Goal: Information Seeking & Learning: Check status

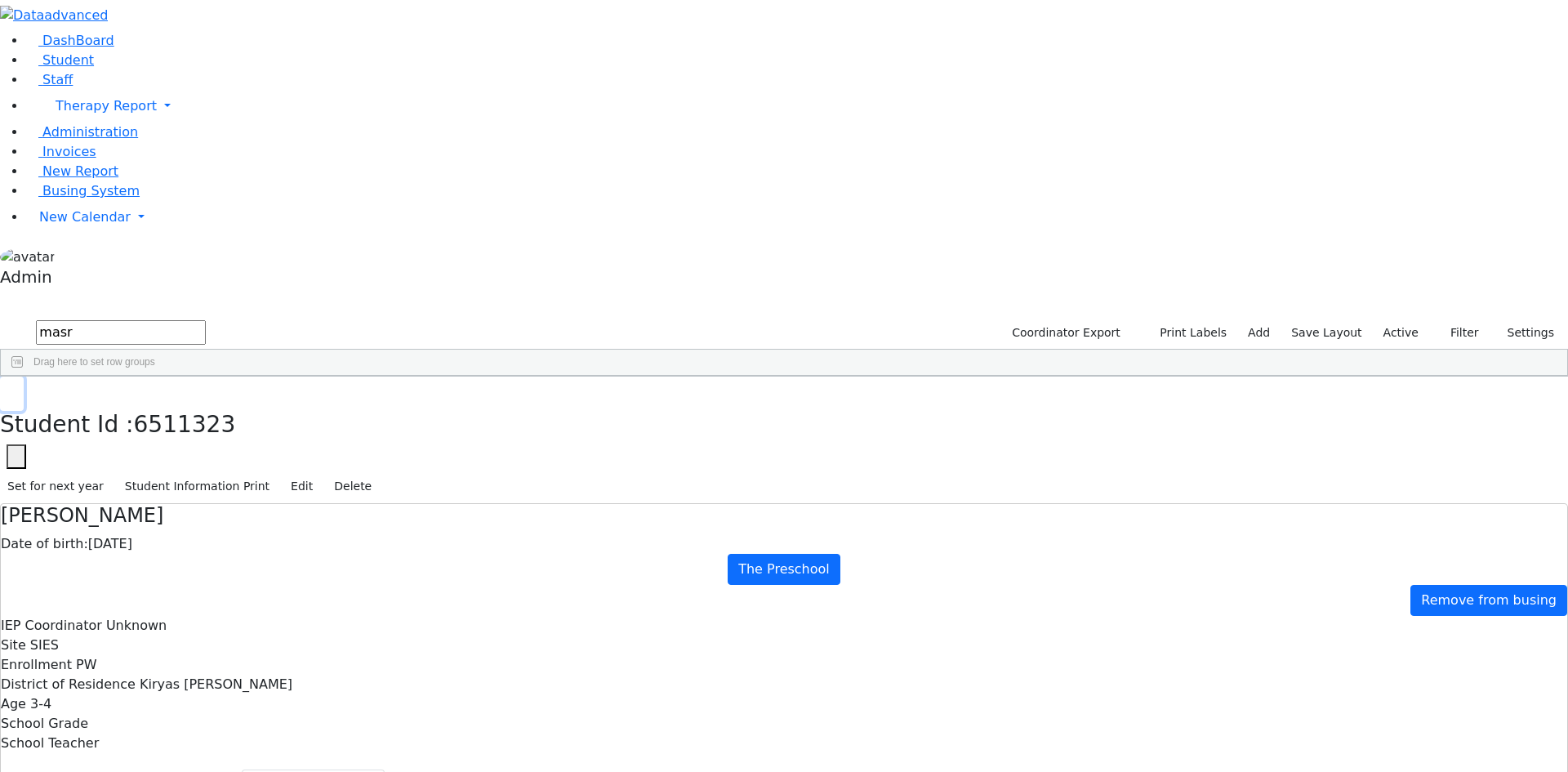
click at [16, 389] on icon "button" at bounding box center [12, 393] width 9 height 9
drag, startPoint x: 294, startPoint y: 69, endPoint x: 179, endPoint y: 62, distance: 115.2
click at [179, 62] on div "DashBoard Student Staff Therapy Report Student Old Calendar Report Admin" at bounding box center [784, 500] width 1568 height 1001
type input "goldber"
click at [96, 225] on span "New Calendar" at bounding box center [85, 217] width 92 height 15
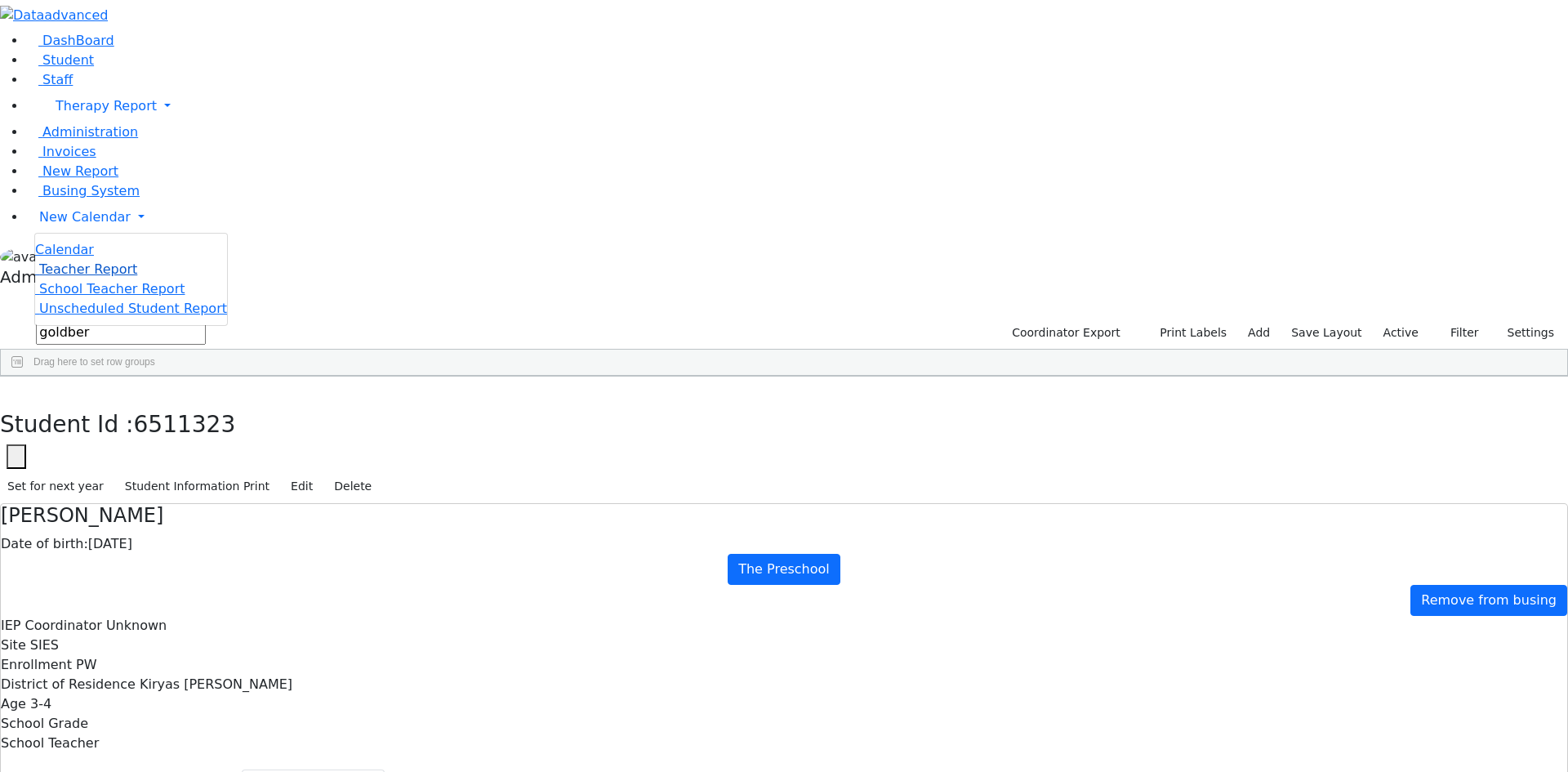
click at [95, 277] on span "Teacher Report" at bounding box center [88, 269] width 98 height 15
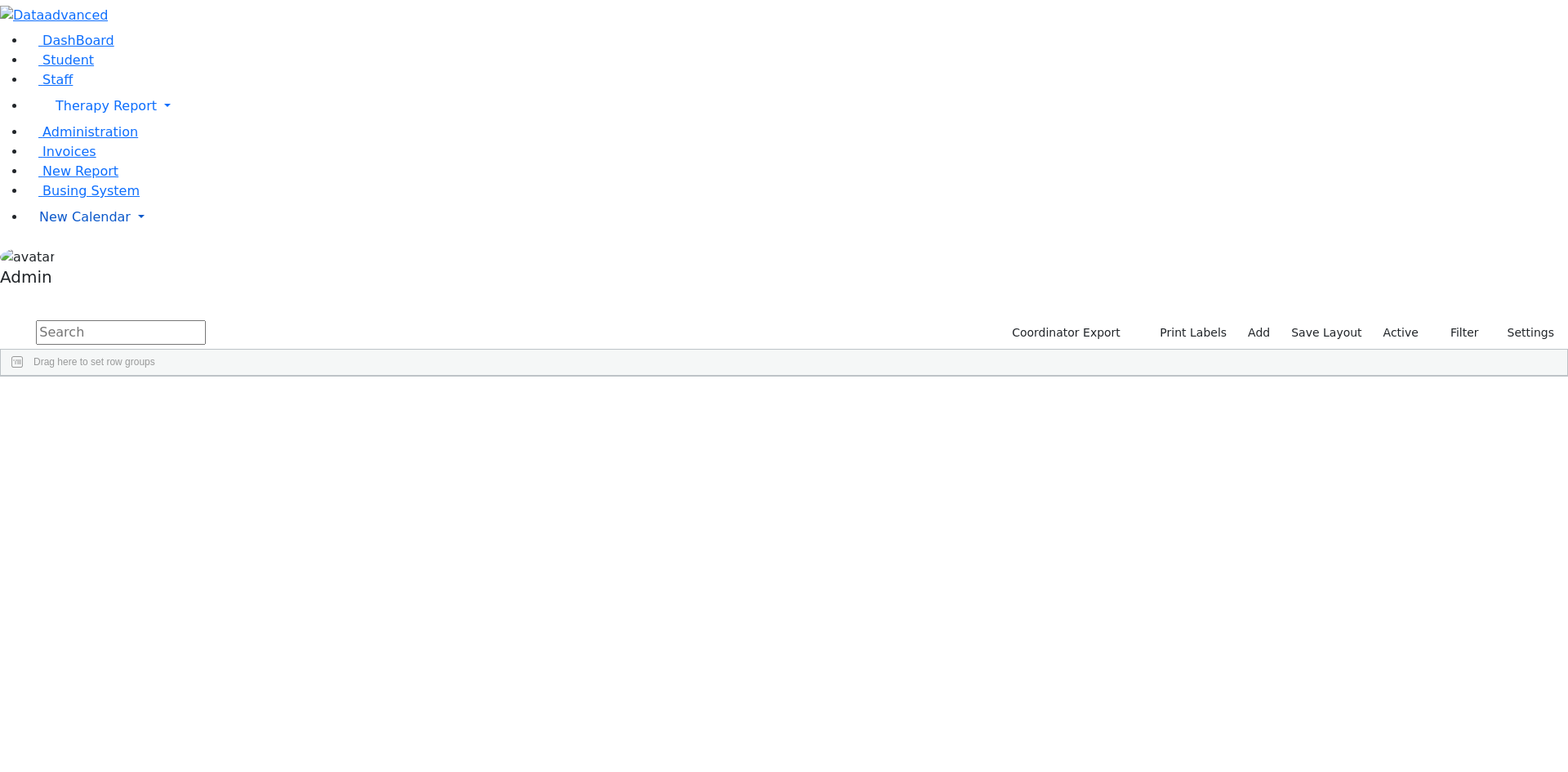
click at [95, 225] on span "New Calendar" at bounding box center [85, 217] width 92 height 15
click at [100, 277] on span "Teacher Report" at bounding box center [88, 269] width 98 height 15
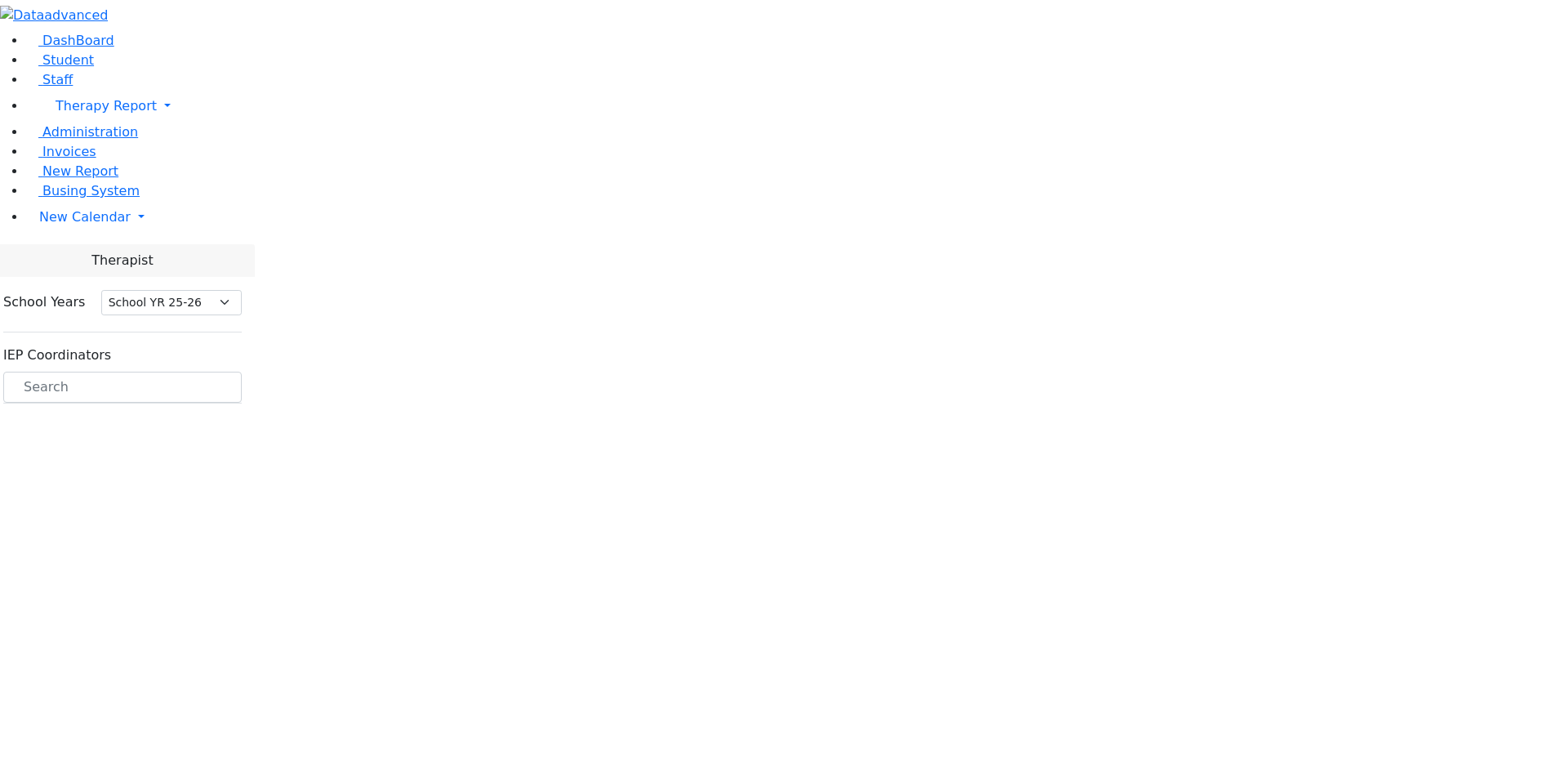
select select "212"
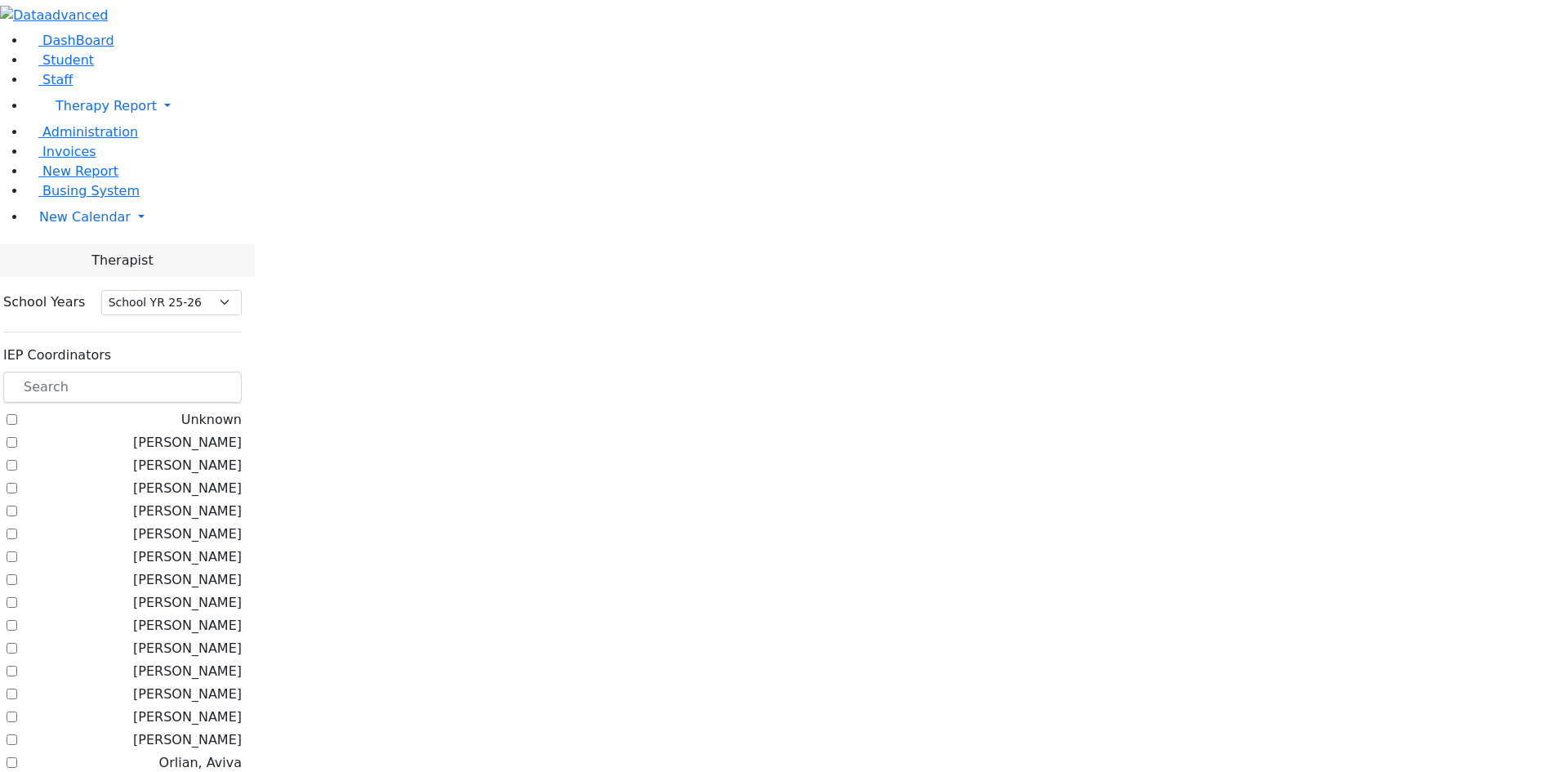
click at [242, 433] on label "Litzman, Shterna" at bounding box center [187, 443] width 109 height 20
click at [17, 437] on input "Litzman, Shterna" at bounding box center [12, 442] width 10 height 10
checkbox input "true"
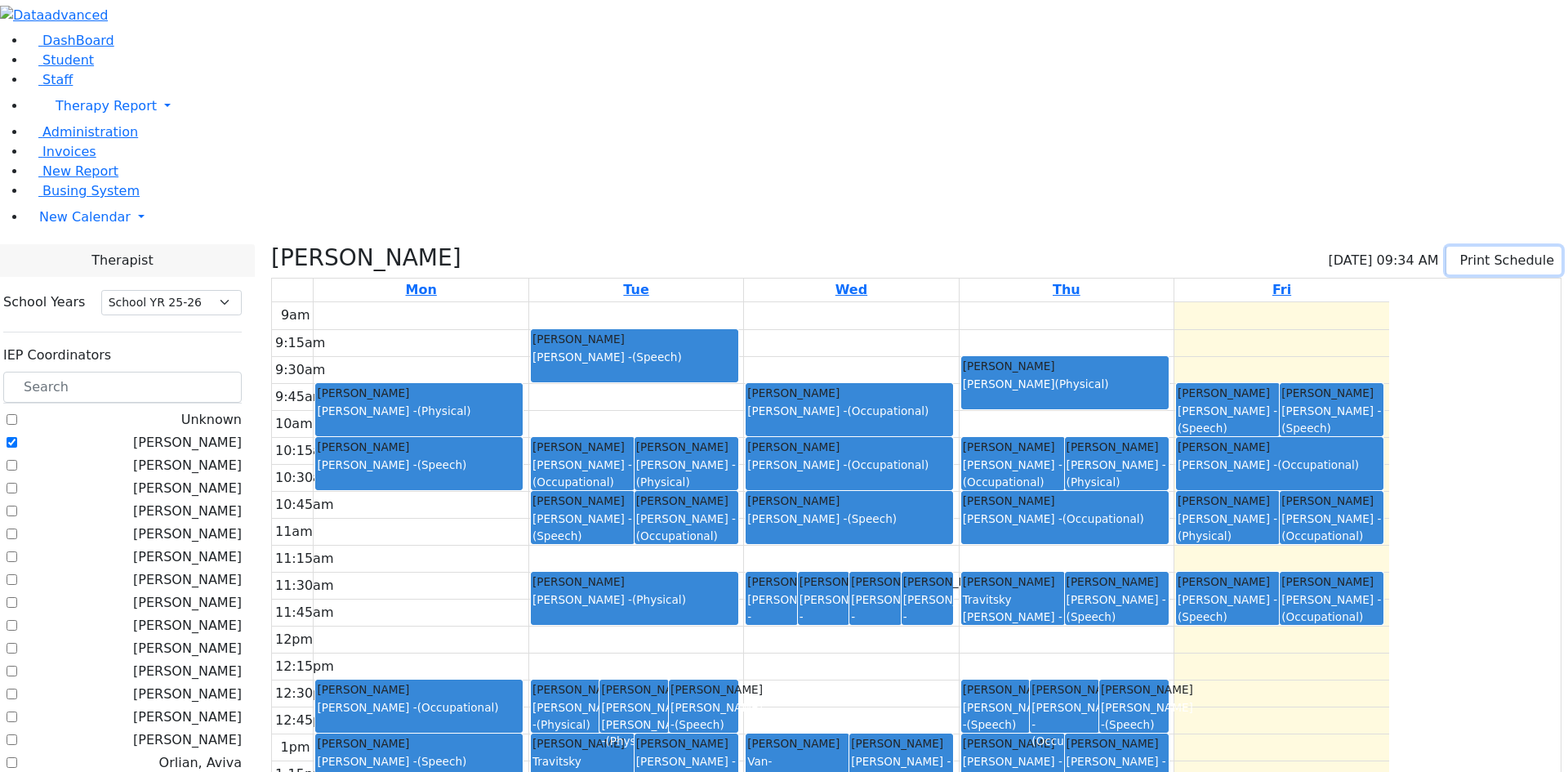
click at [1481, 247] on button "Print Schedule" at bounding box center [1505, 261] width 115 height 27
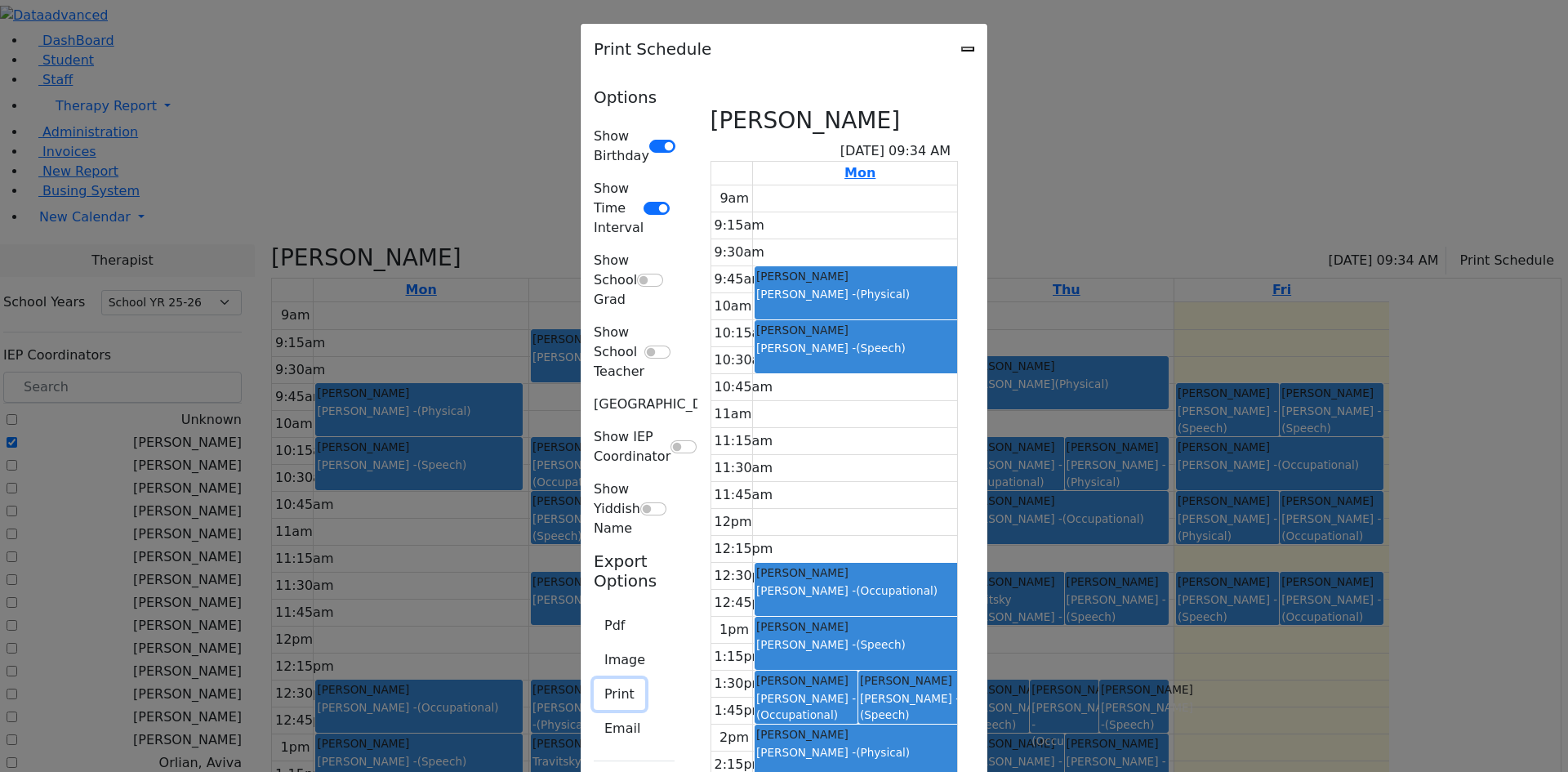
click at [594, 679] on button "Print" at bounding box center [619, 694] width 51 height 31
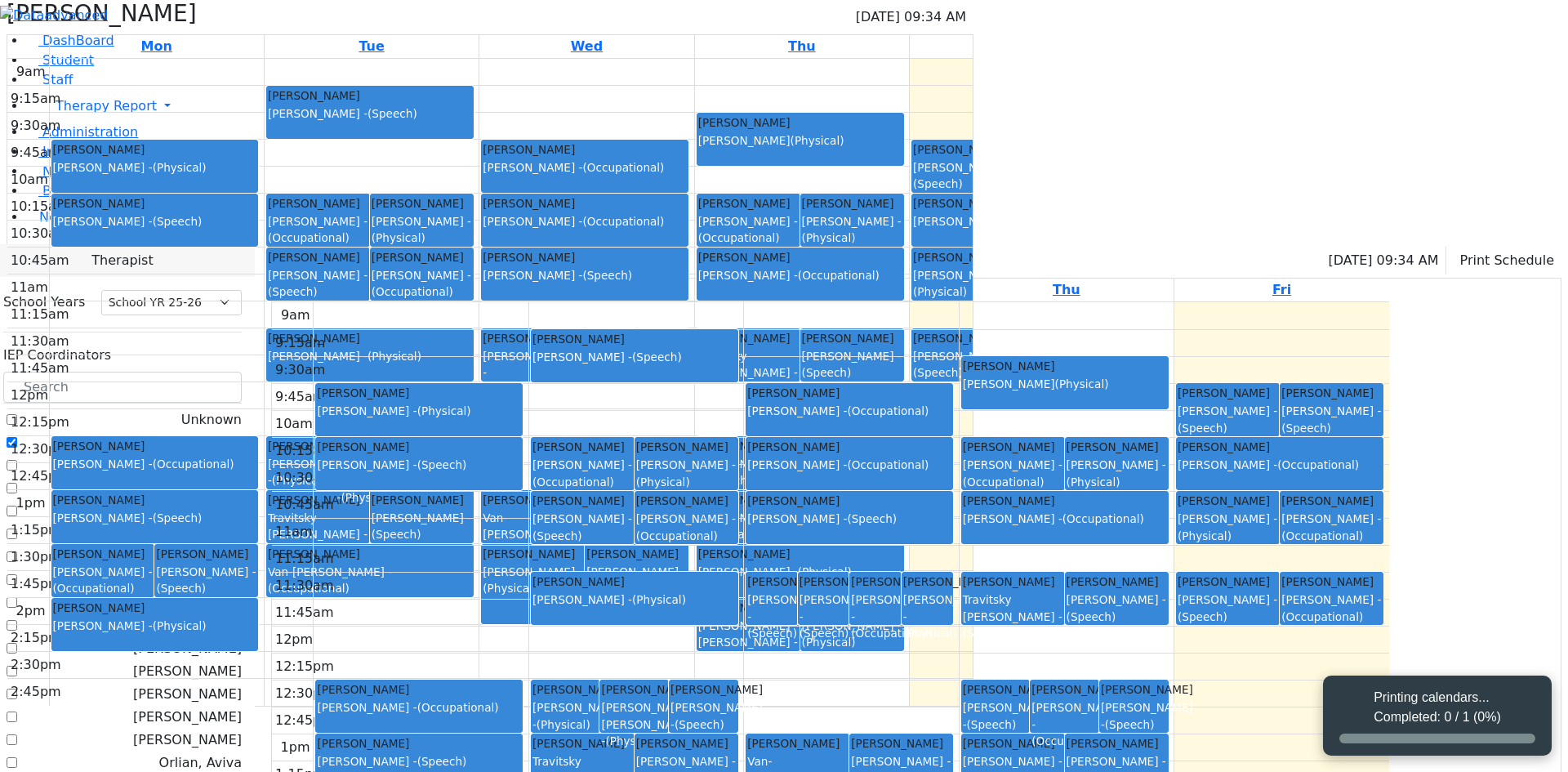
select select "212"
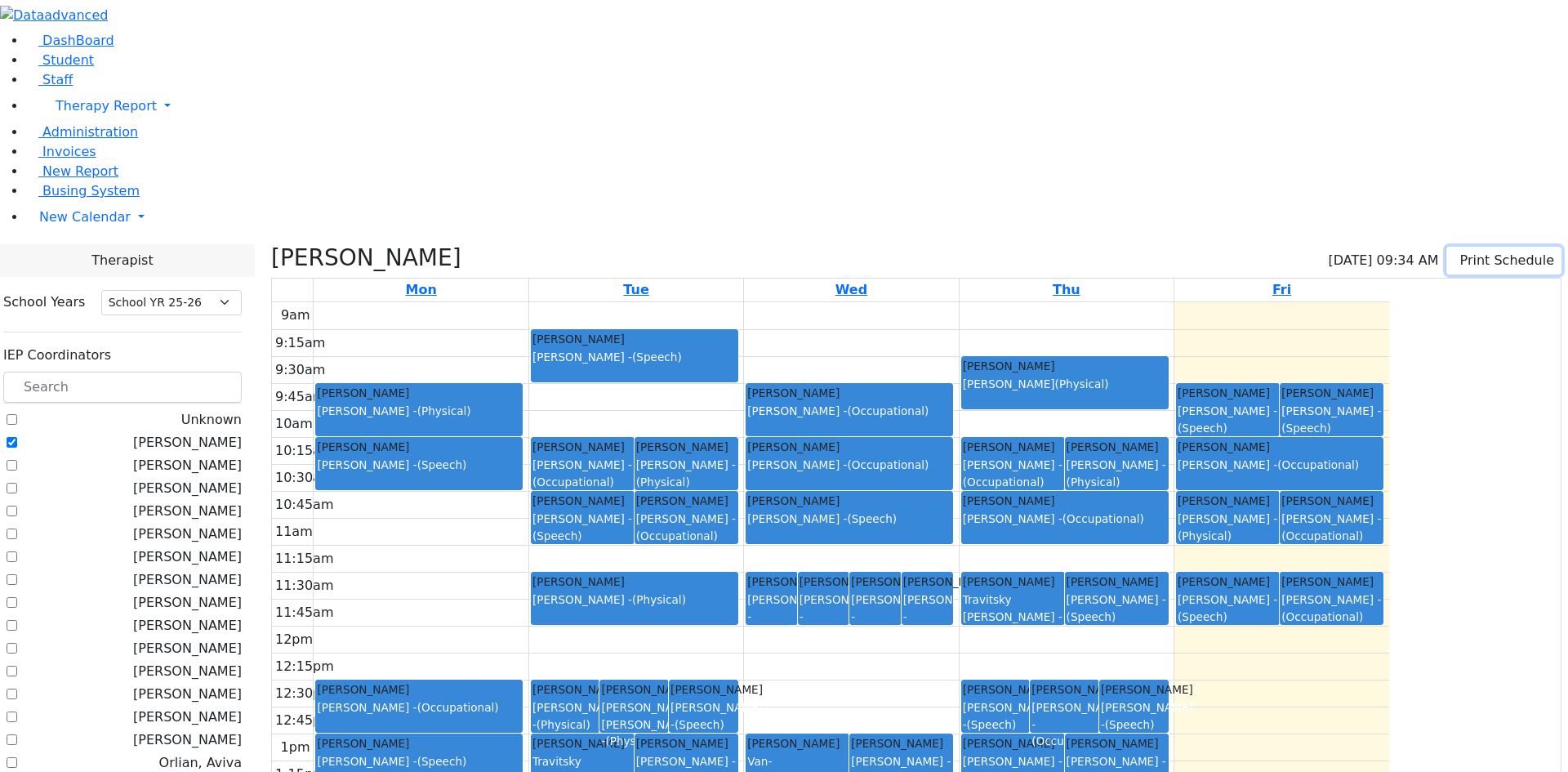
click at [1493, 247] on button "Print Schedule" at bounding box center [1505, 261] width 115 height 27
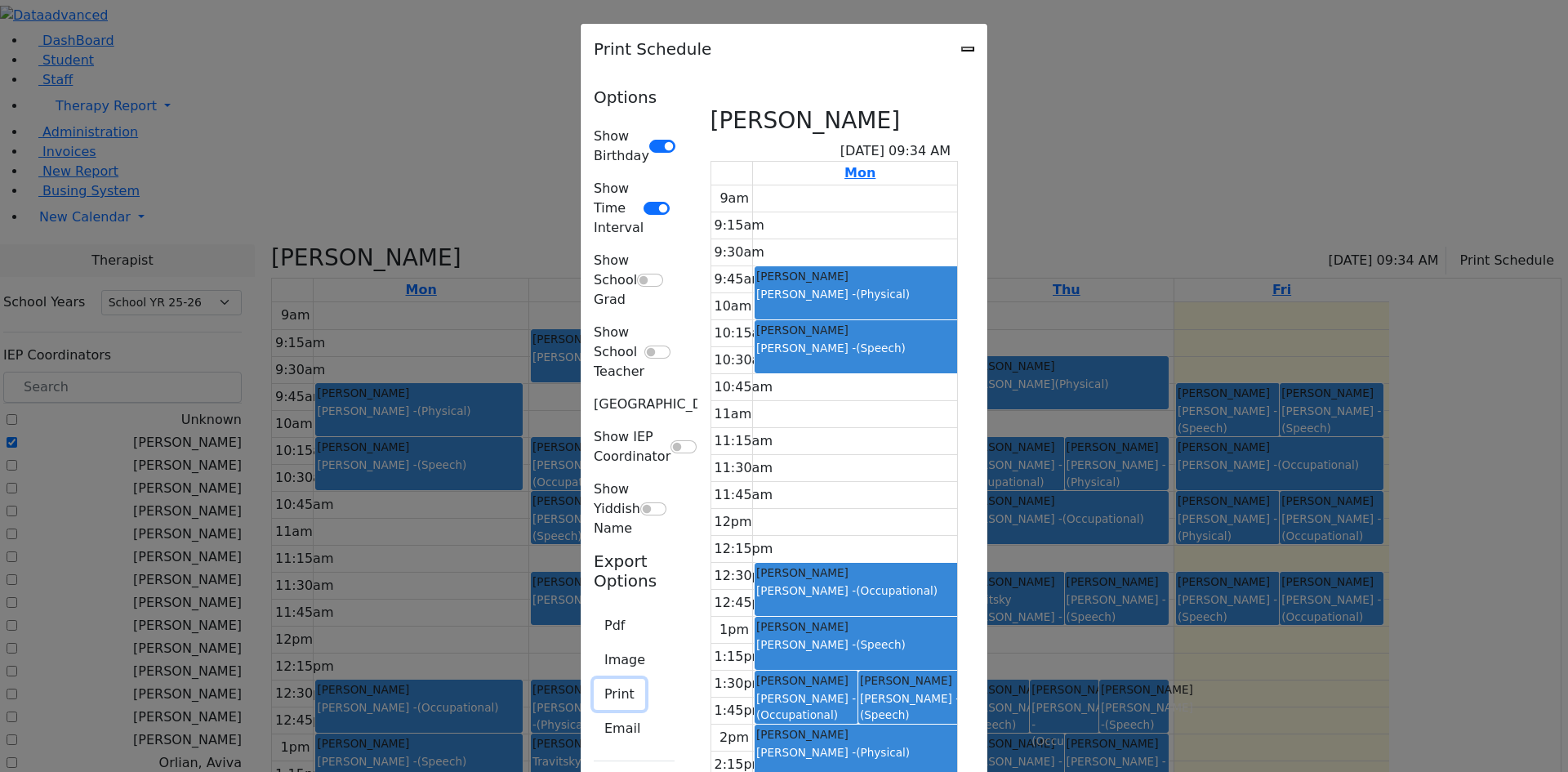
click at [594, 679] on button "Print" at bounding box center [619, 694] width 51 height 31
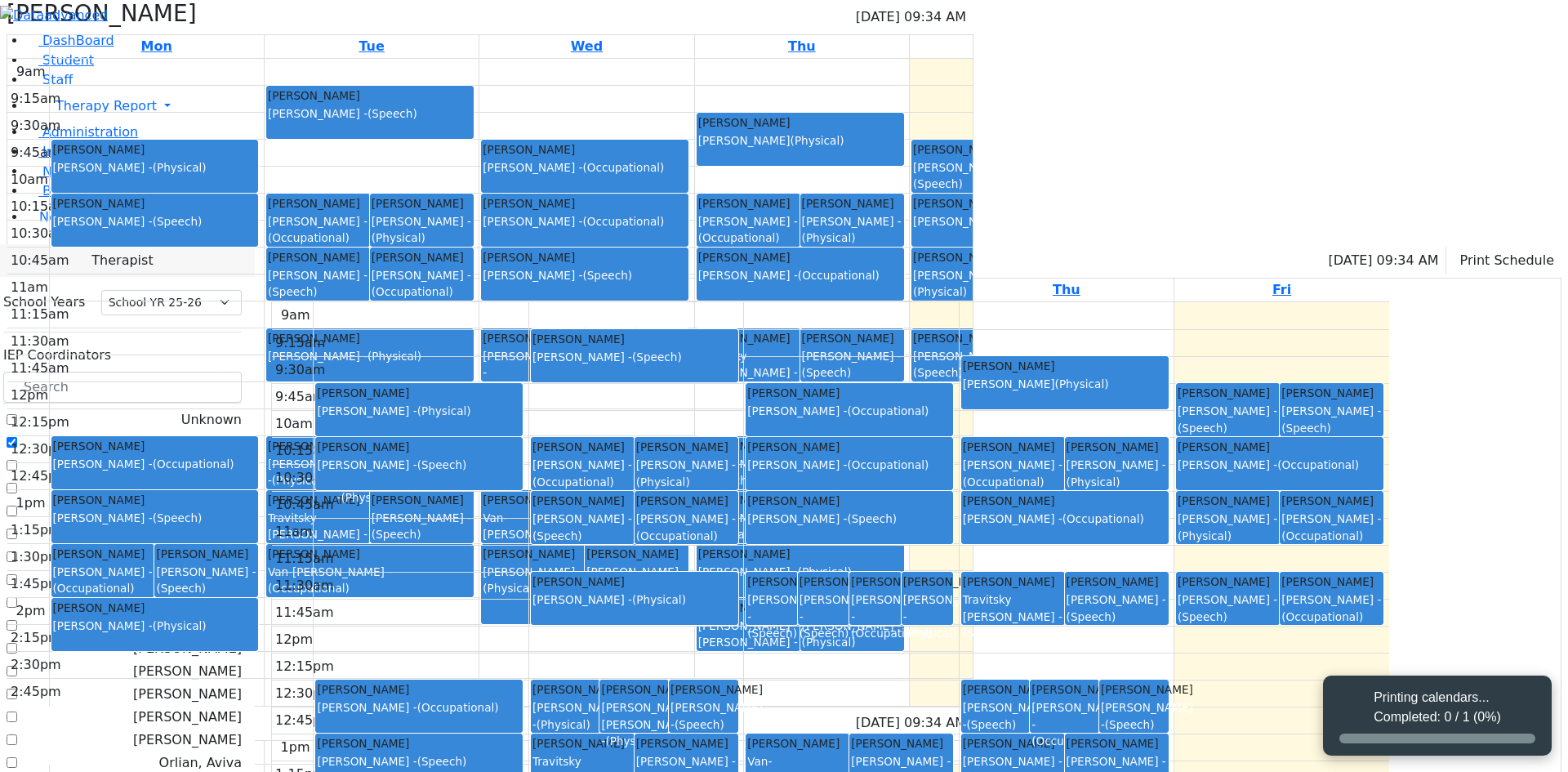
select select "212"
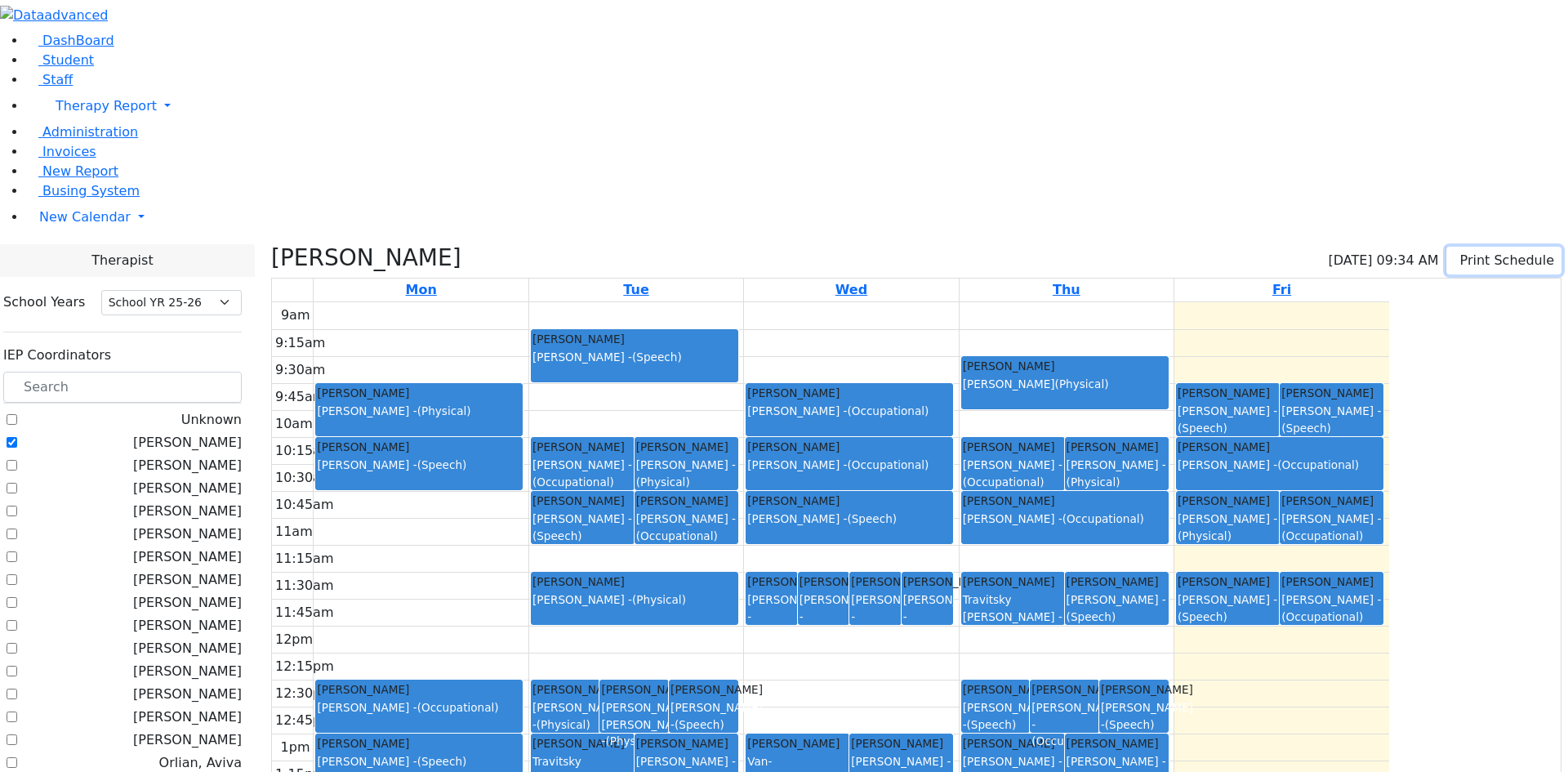
click at [1479, 247] on button "Print Schedule" at bounding box center [1505, 261] width 115 height 27
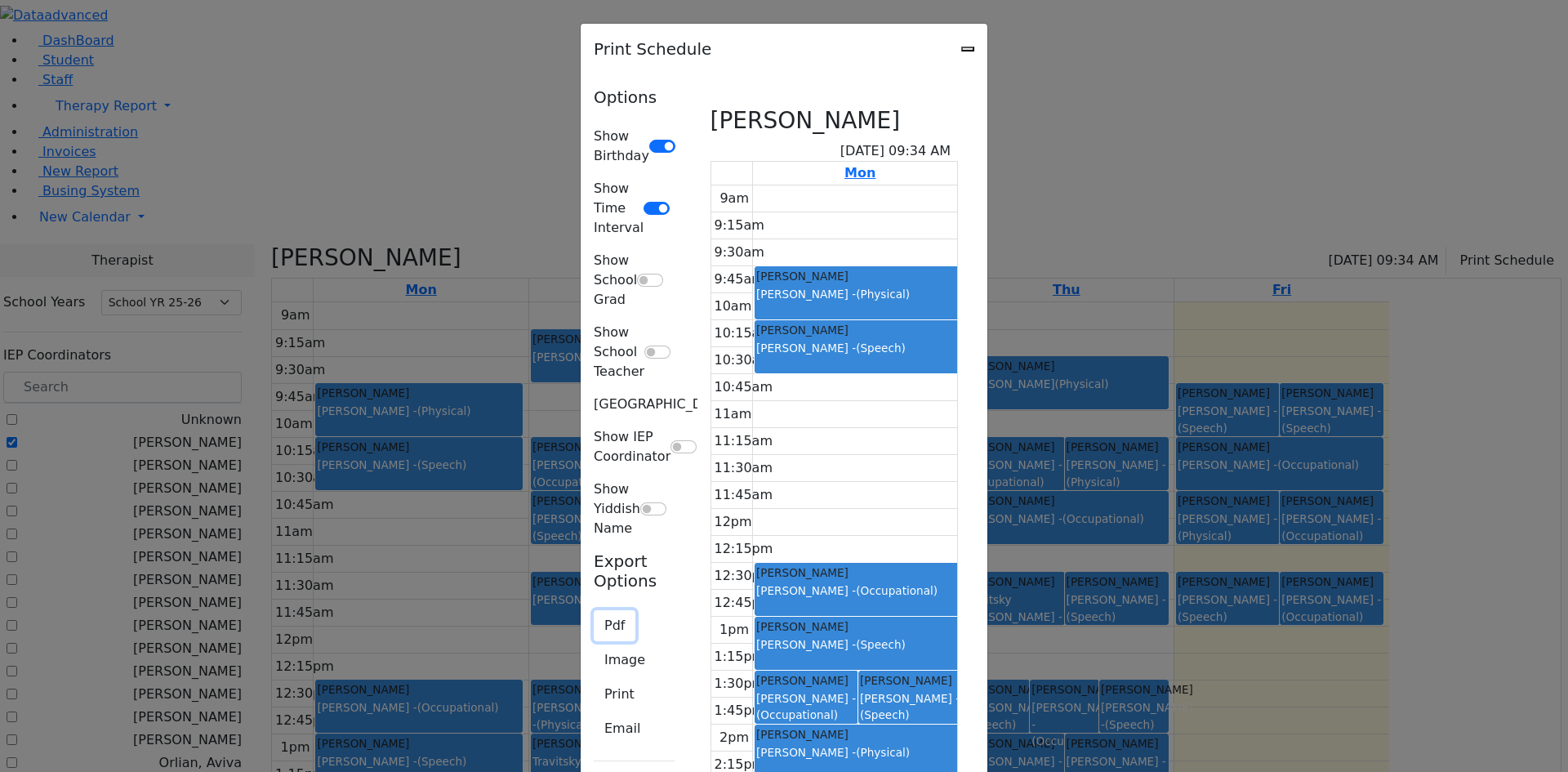
click at [594, 610] on button "Pdf" at bounding box center [614, 625] width 42 height 31
click at [594, 713] on button "Email" at bounding box center [622, 728] width 57 height 31
type textarea "Sent by Admin This is schedule for Litzman, Shterna"
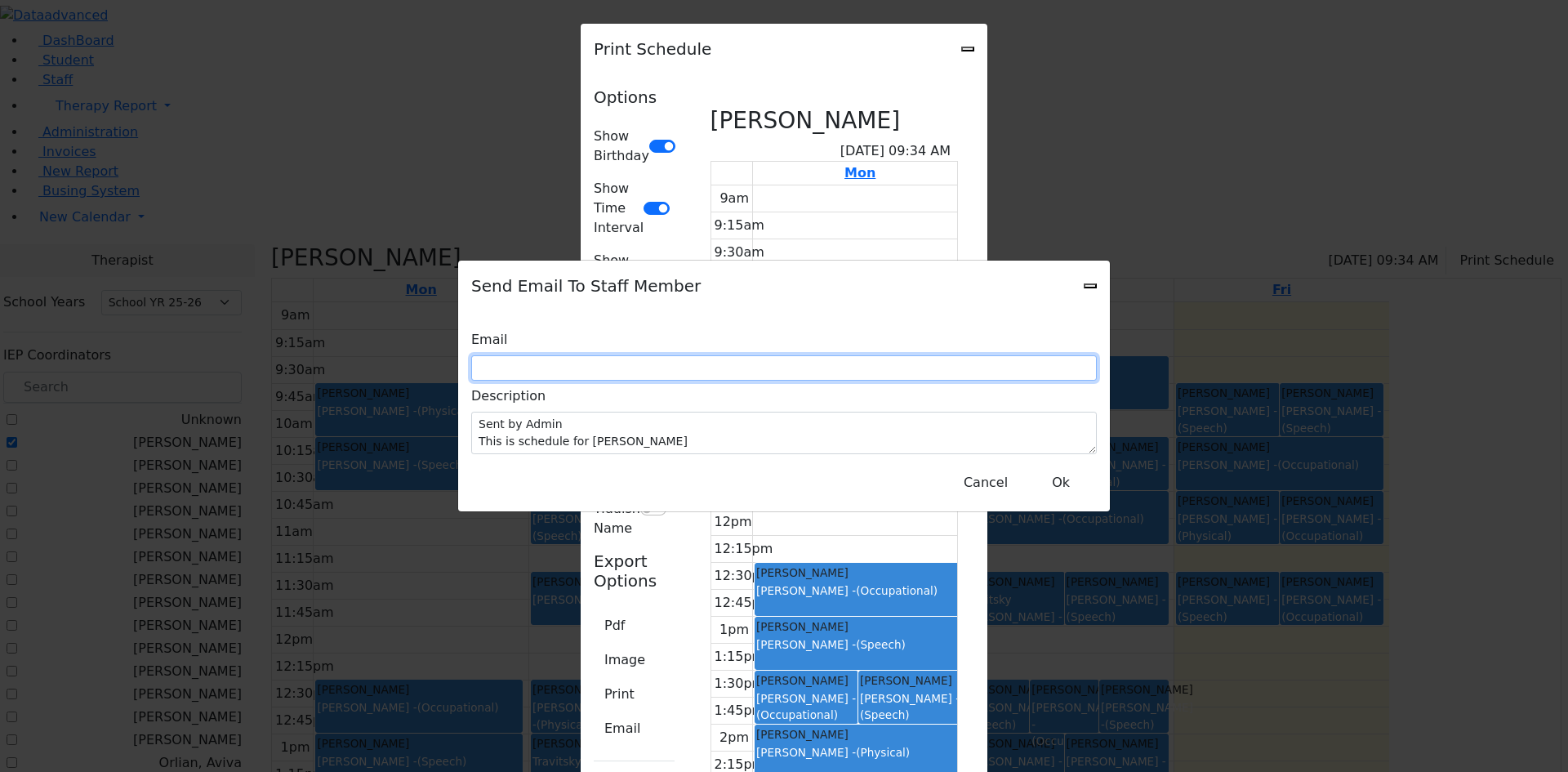
click at [624, 376] on input "text" at bounding box center [783, 368] width 625 height 26
click at [666, 368] on input "text" at bounding box center [783, 368] width 625 height 26
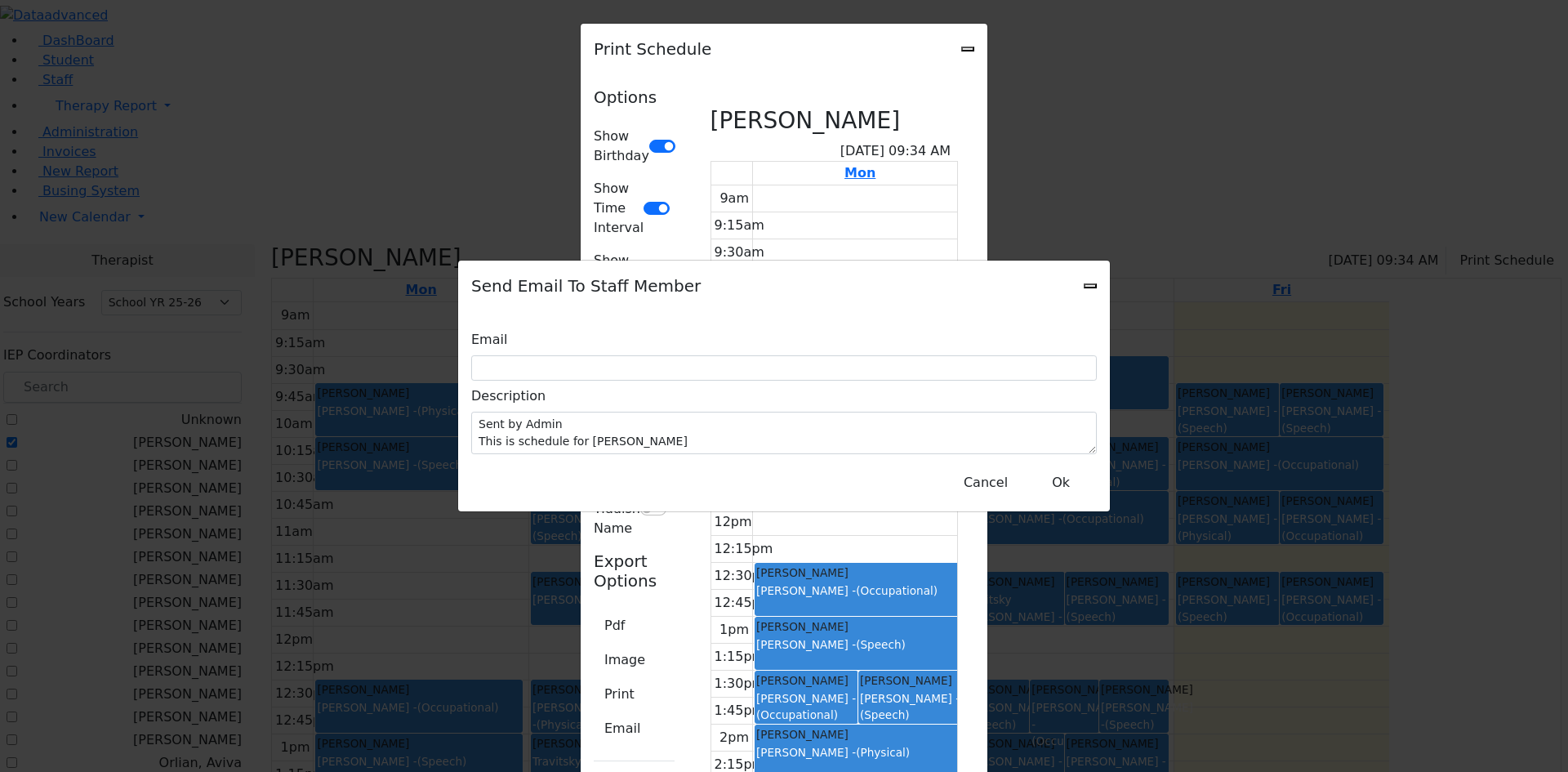
click at [1090, 286] on icon "Close" at bounding box center [1090, 286] width 0 height 0
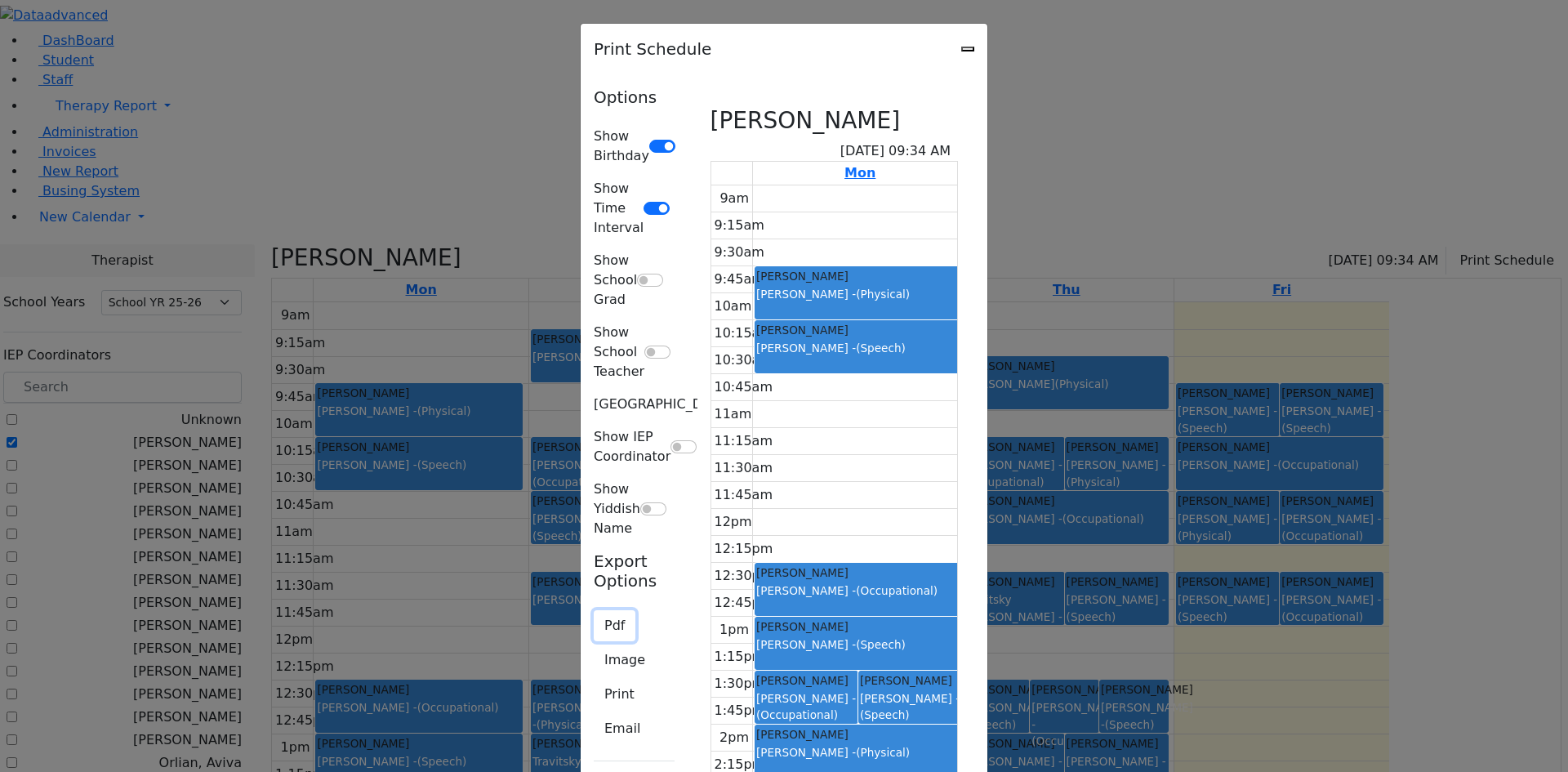
click at [594, 610] on button "Pdf" at bounding box center [614, 625] width 42 height 31
click at [594, 644] on button "Image" at bounding box center [624, 660] width 62 height 31
click at [594, 610] on button "Pdf" at bounding box center [614, 625] width 42 height 31
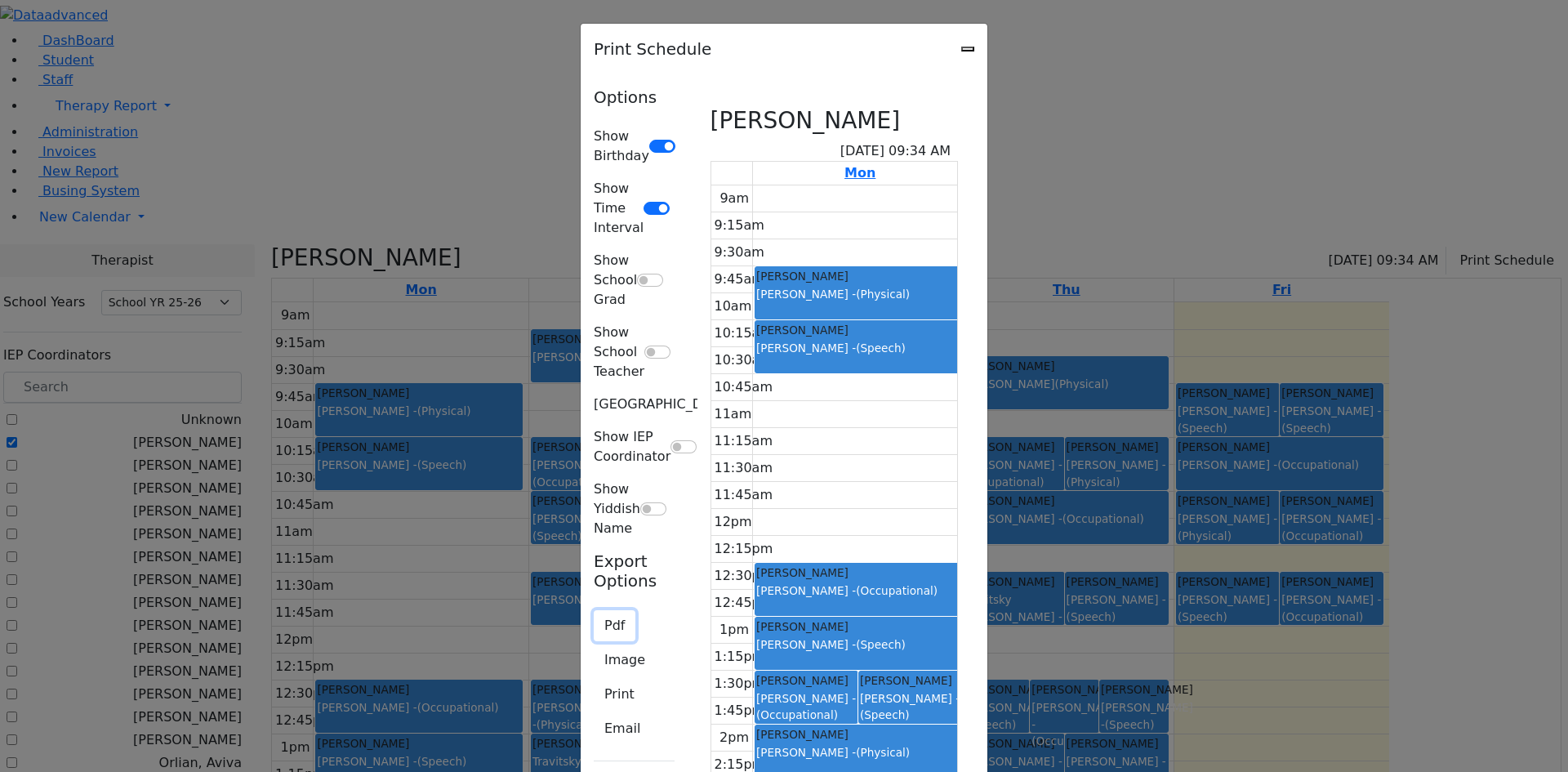
click at [594, 610] on button "Pdf" at bounding box center [614, 625] width 42 height 31
click at [968, 49] on icon "Close" at bounding box center [968, 49] width 0 height 0
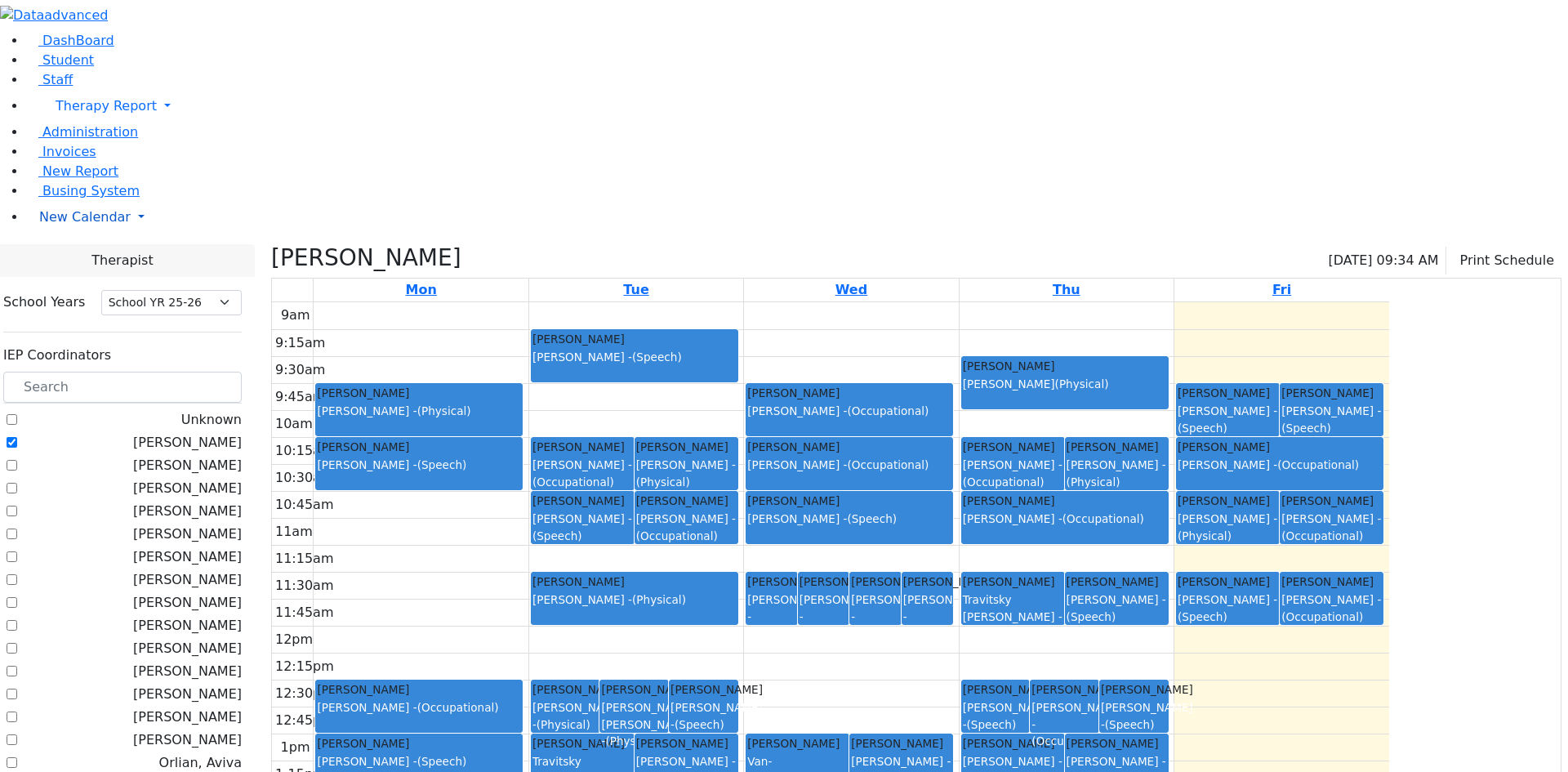
click at [67, 233] on link "New Calendar" at bounding box center [797, 217] width 1542 height 33
click at [74, 257] on span "Calendar" at bounding box center [64, 250] width 59 height 15
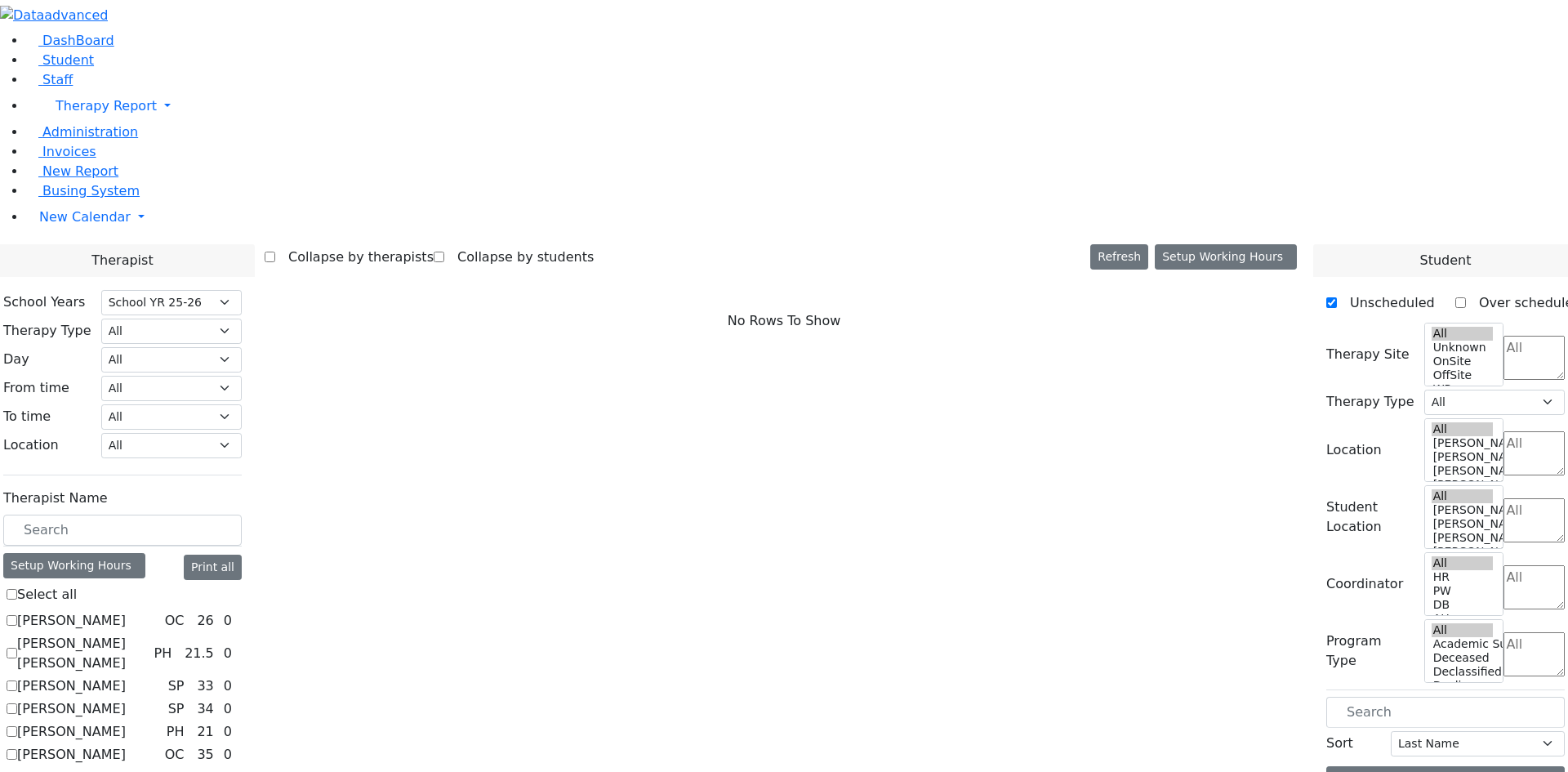
select select "212"
click at [126, 611] on label "Abramczyk ZC" at bounding box center [71, 620] width 109 height 20
click at [17, 615] on input "Abramczyk ZC" at bounding box center [12, 620] width 10 height 10
checkbox input "true"
select select "1"
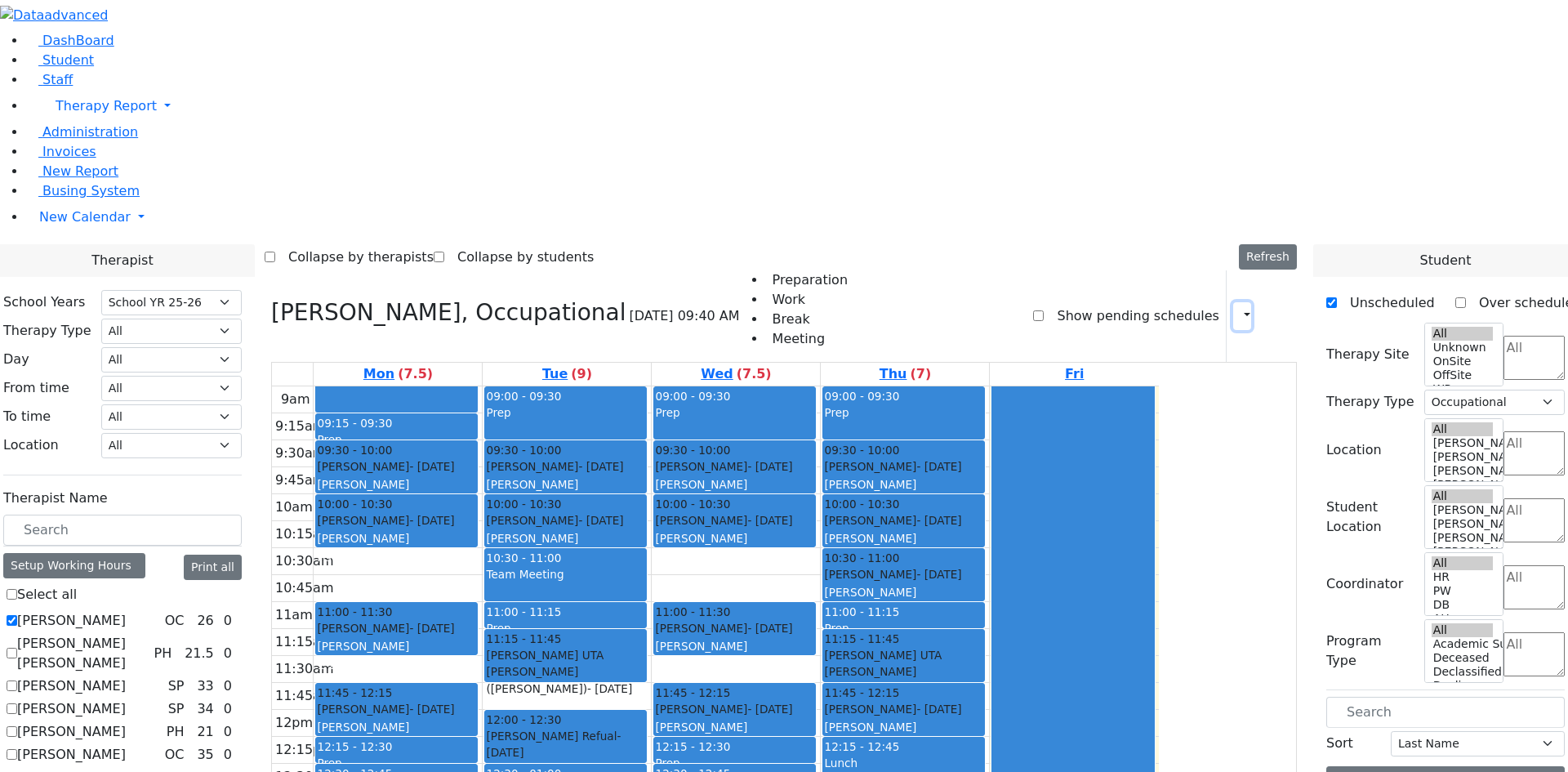
click at [1235, 302] on button "button" at bounding box center [1242, 316] width 18 height 27
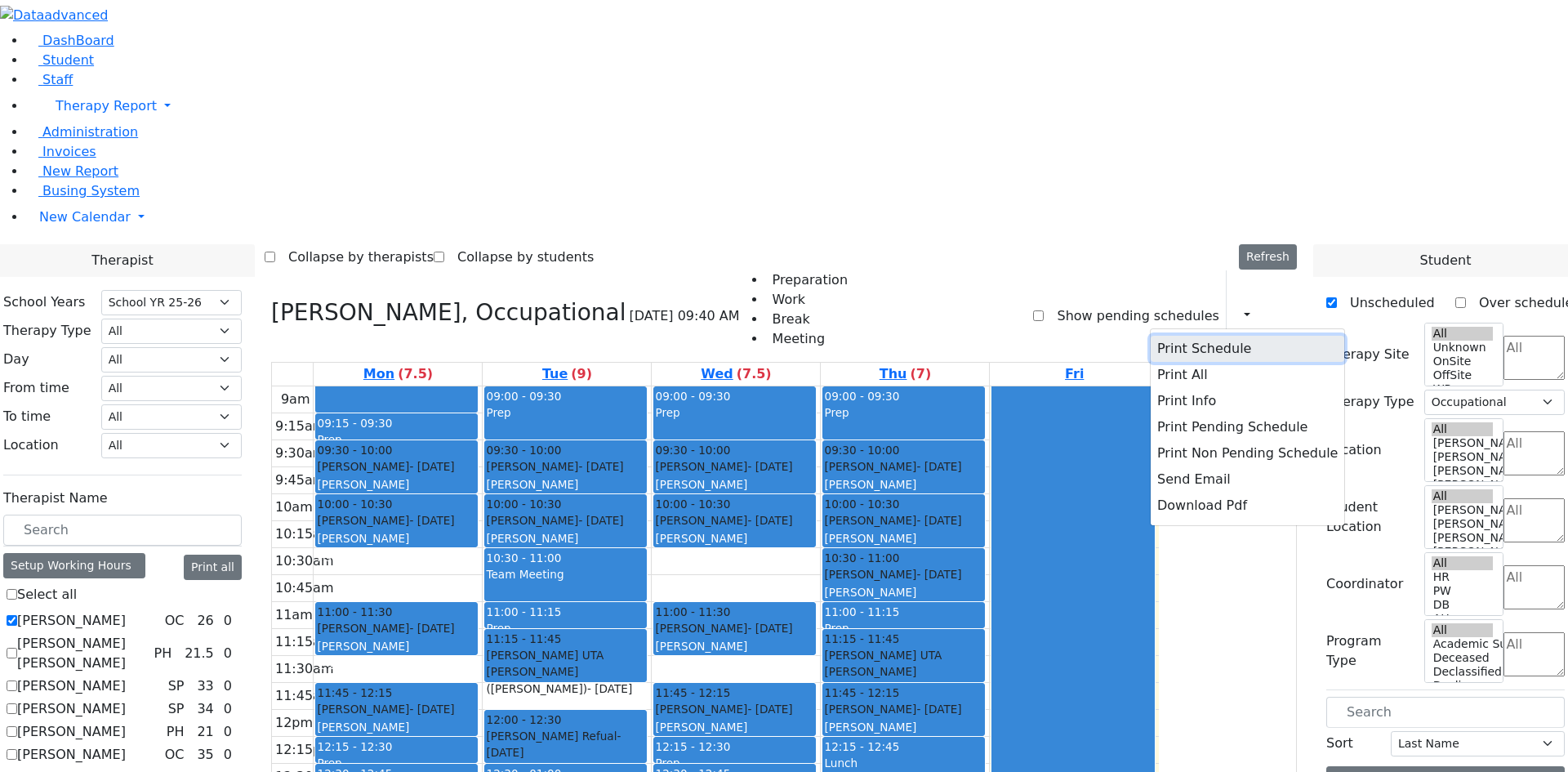
click at [1160, 335] on button "Print Schedule" at bounding box center [1248, 348] width 194 height 26
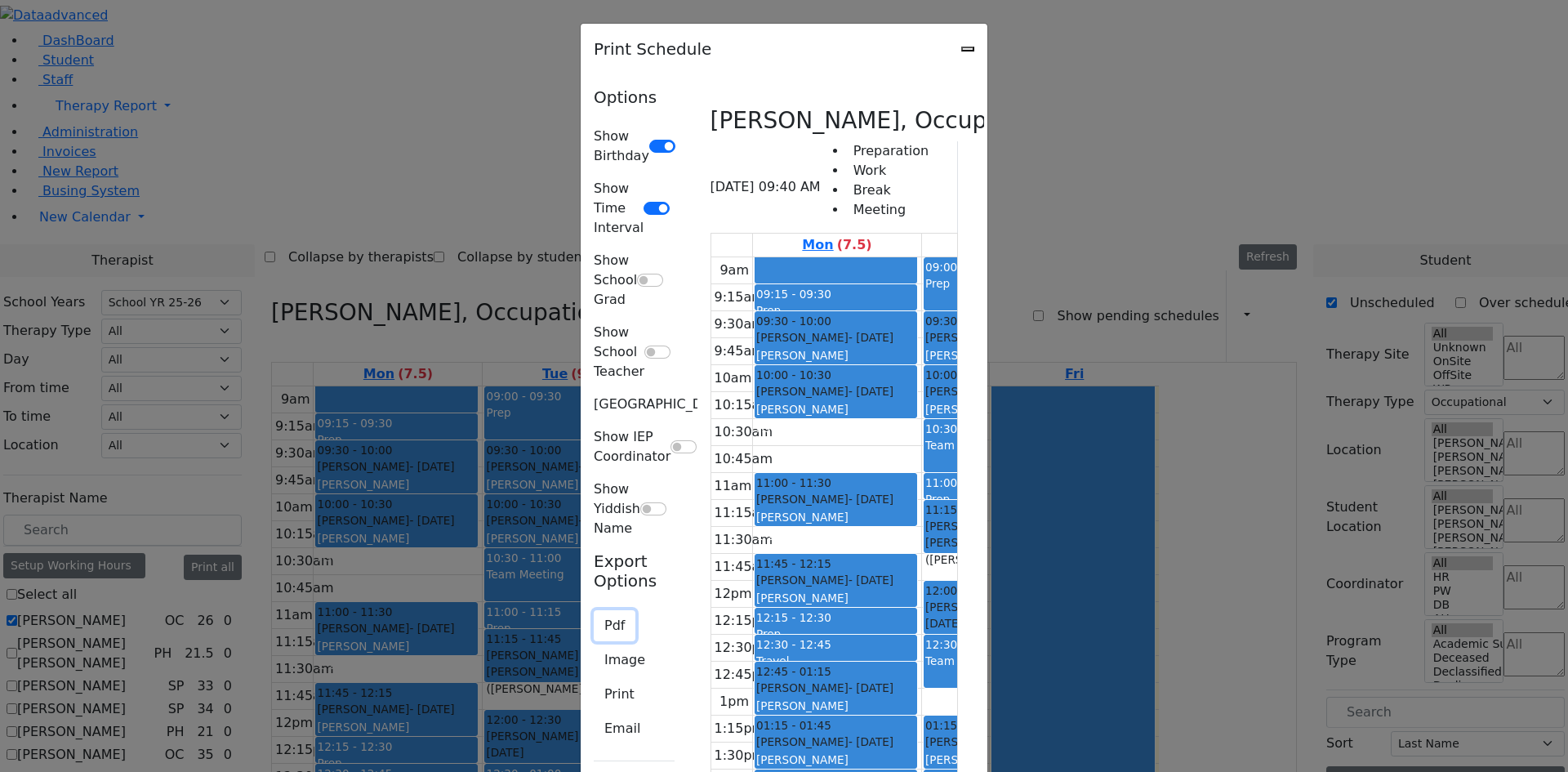
click at [594, 610] on button "Pdf" at bounding box center [614, 625] width 42 height 31
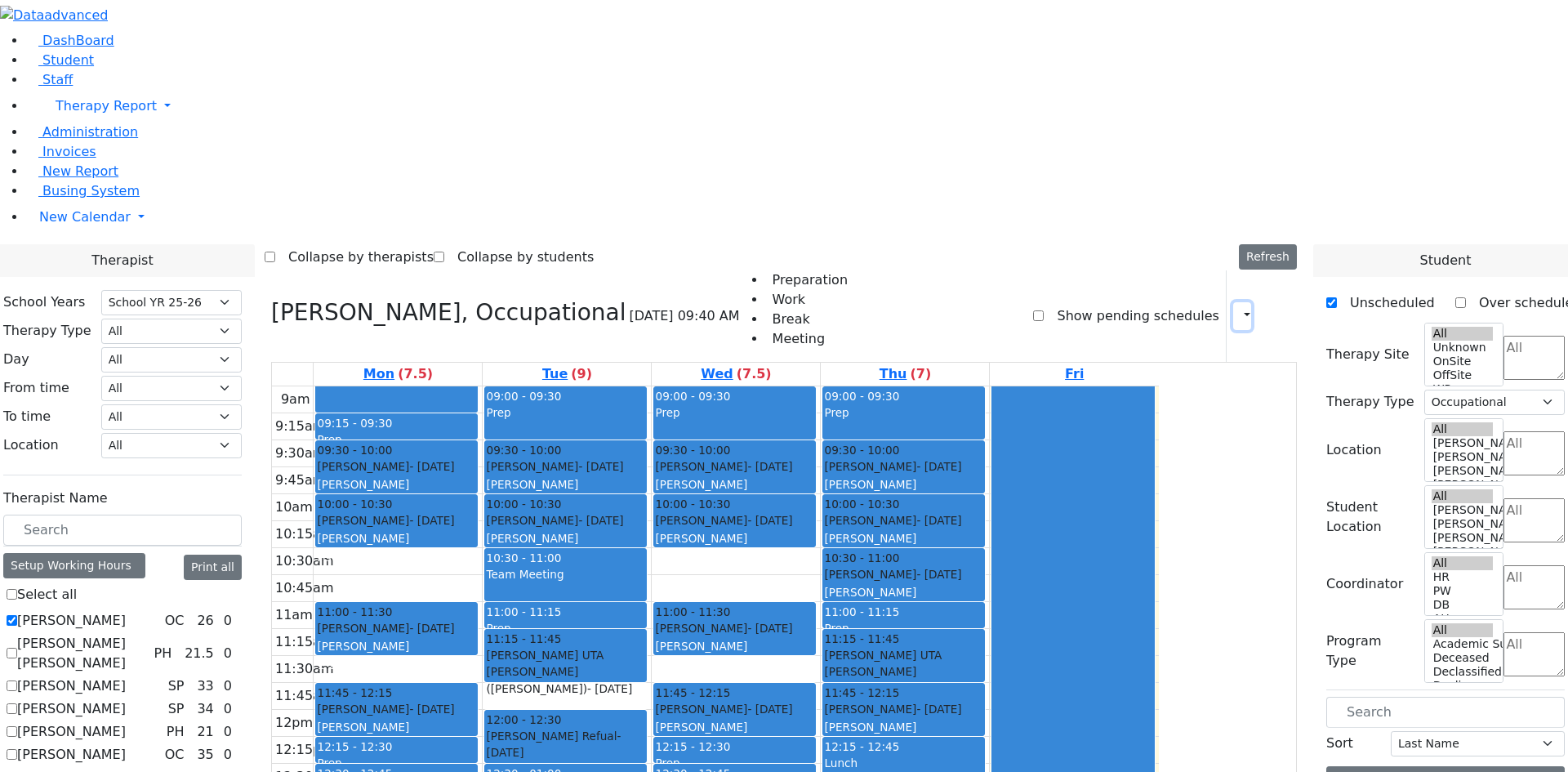
click at [1238, 302] on button "button" at bounding box center [1242, 316] width 18 height 27
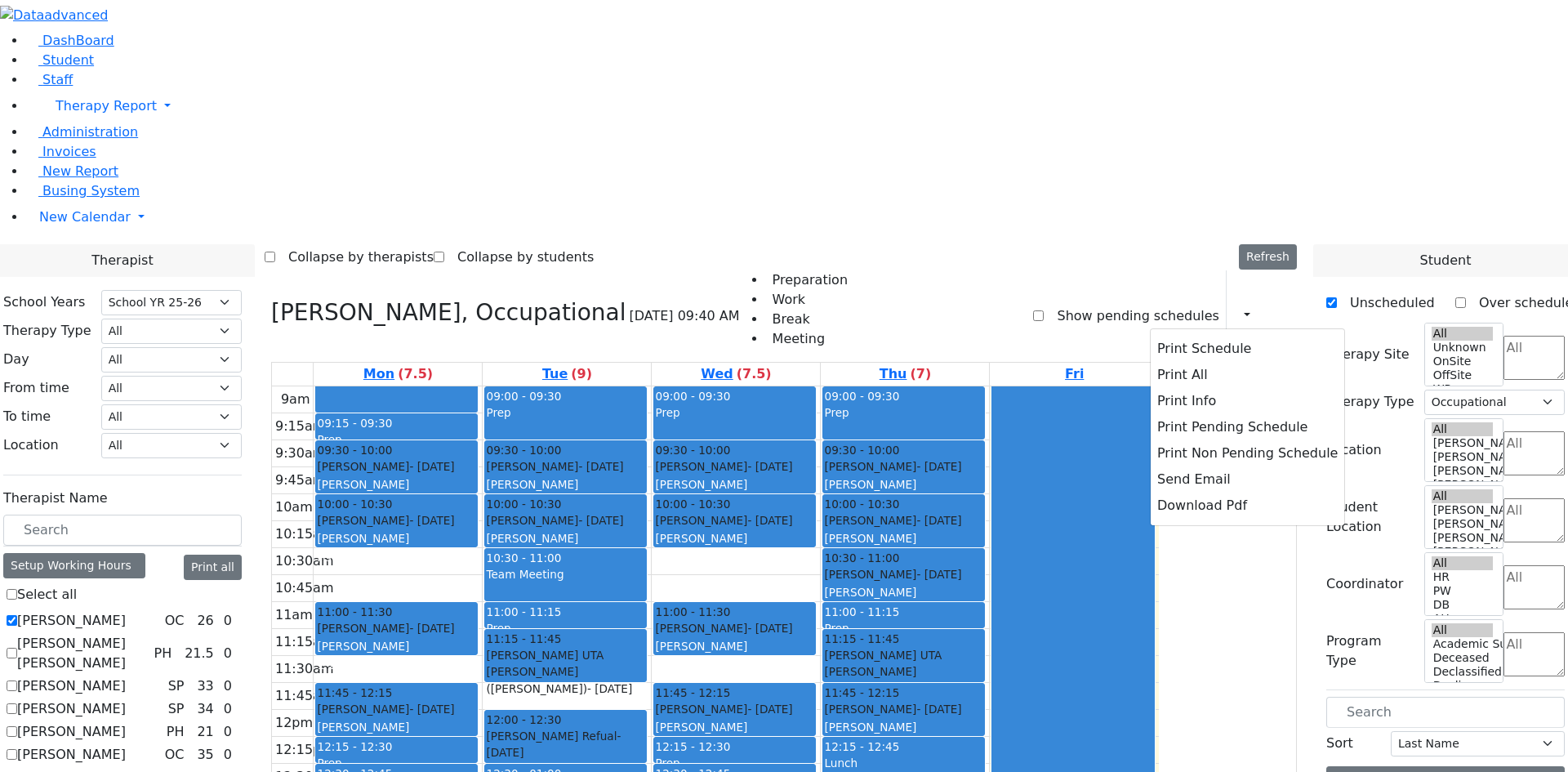
click at [923, 270] on div "Preparation Work Break Meeting Show pending schedules Print Schedule Print All …" at bounding box center [1018, 316] width 557 height 92
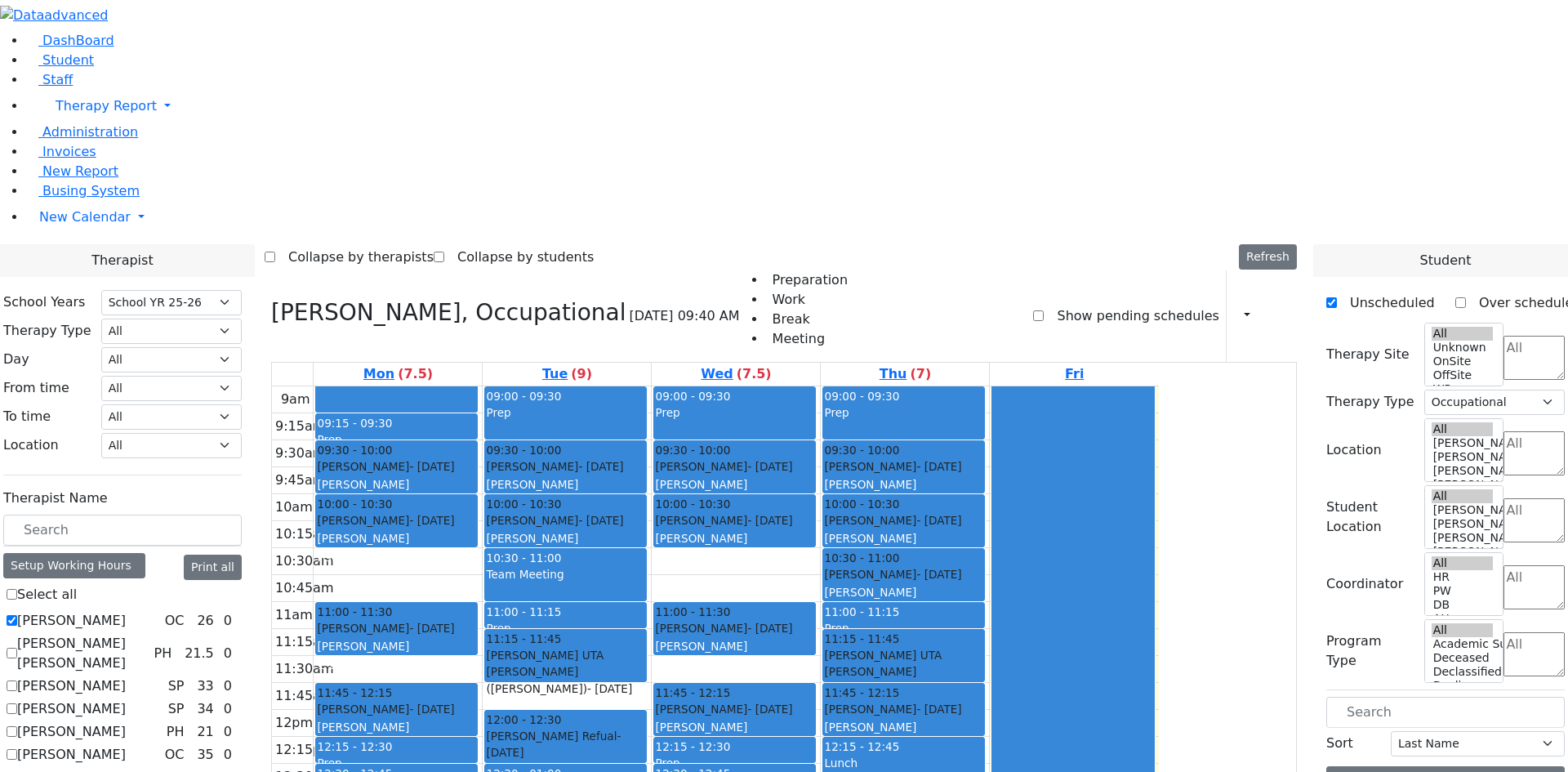
click at [126, 611] on label "Abramczyk ZC" at bounding box center [71, 620] width 109 height 20
click at [17, 615] on input "Abramczyk ZC" at bounding box center [12, 620] width 10 height 10
checkbox input "false"
select select
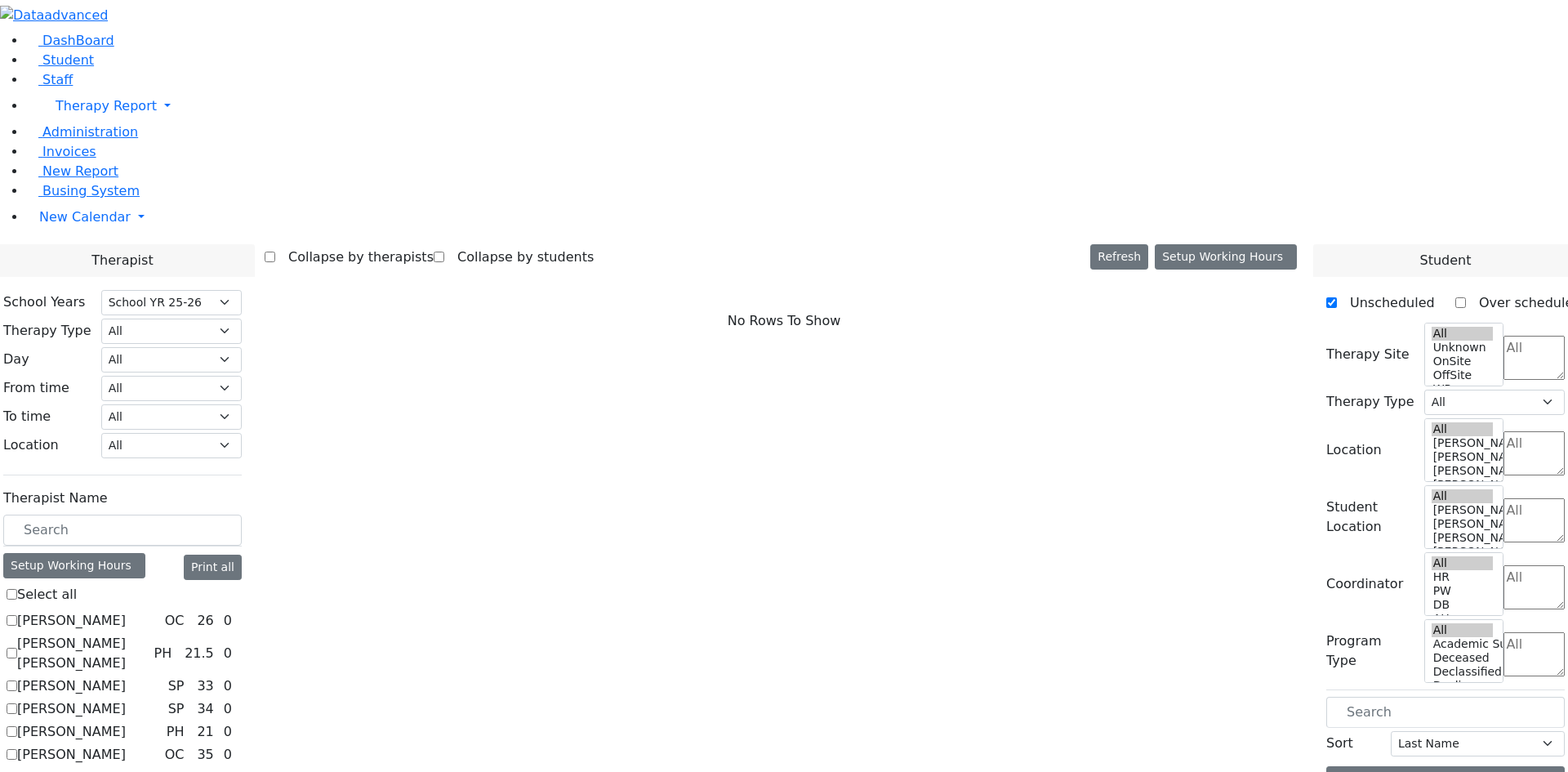
click at [126, 611] on label "Abramczyk ZC" at bounding box center [71, 620] width 109 height 20
click at [17, 615] on input "Abramczyk ZC" at bounding box center [12, 620] width 10 height 10
checkbox input "true"
select select "1"
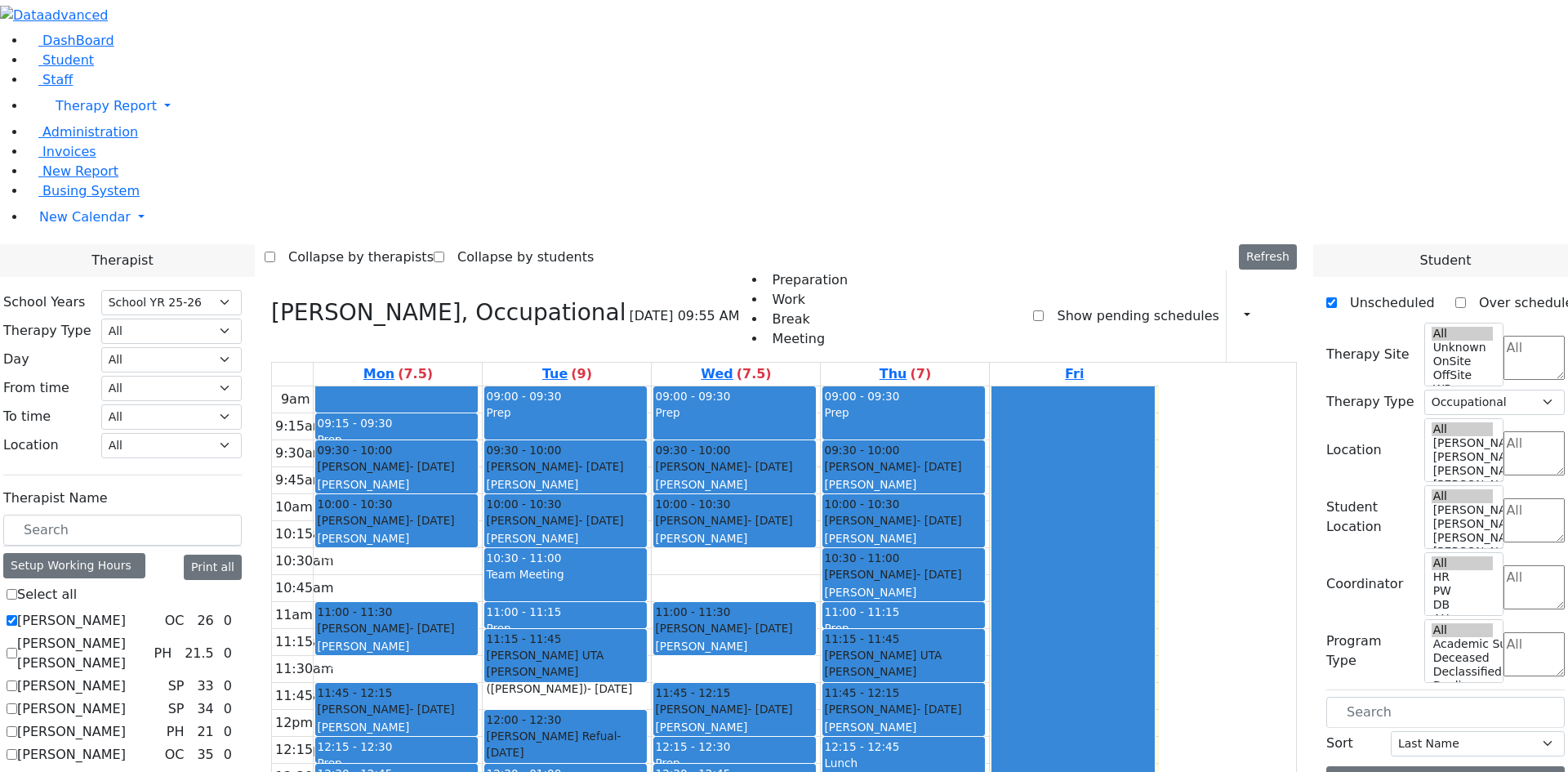
click at [126, 611] on label "[PERSON_NAME]" at bounding box center [71, 620] width 109 height 20
click at [17, 615] on input "[PERSON_NAME]" at bounding box center [12, 620] width 10 height 10
checkbox input "false"
select select
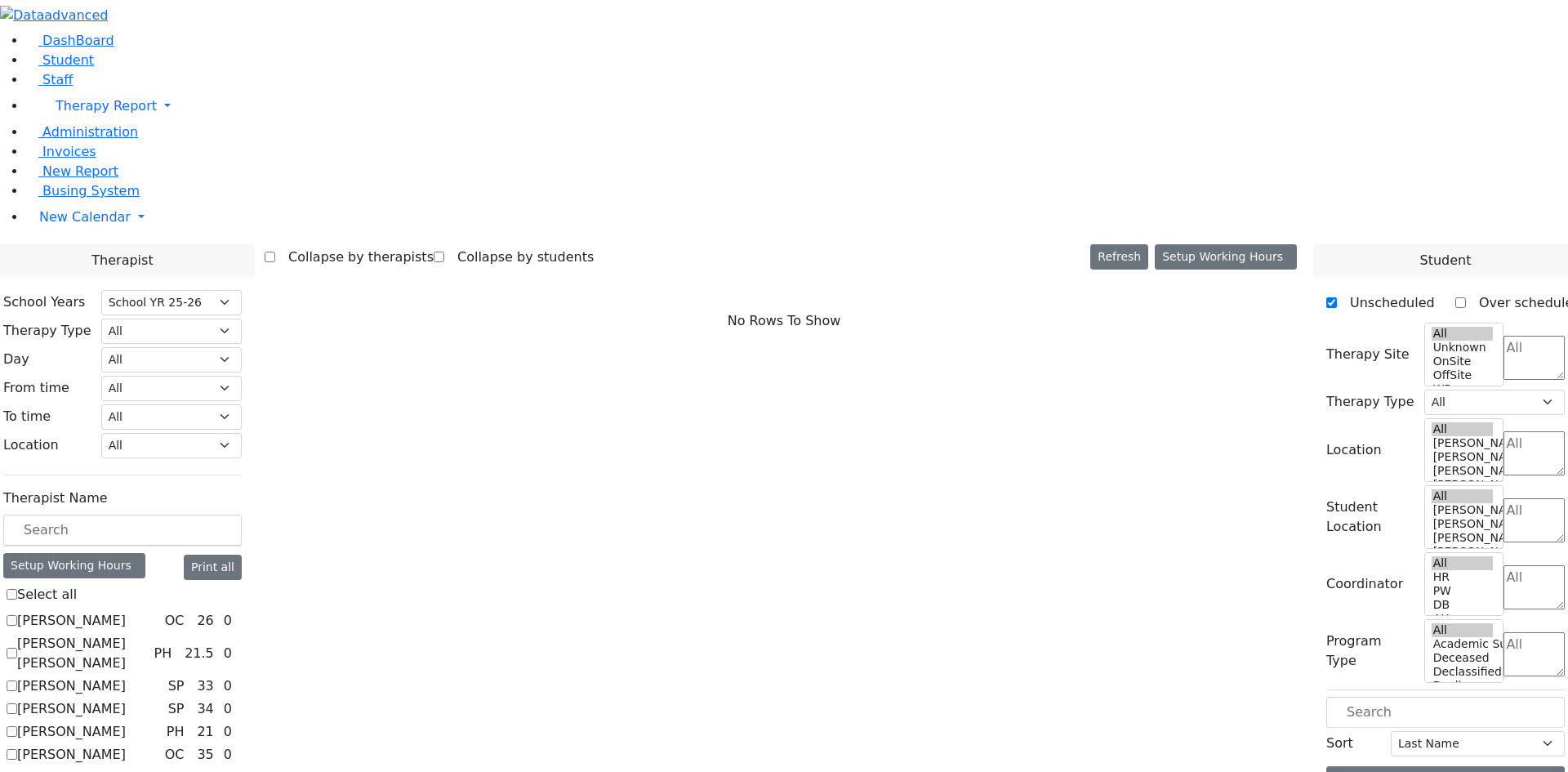
click at [126, 611] on label "[PERSON_NAME]" at bounding box center [71, 620] width 109 height 20
click at [17, 615] on input "[PERSON_NAME]" at bounding box center [12, 620] width 10 height 10
checkbox input "true"
select select "1"
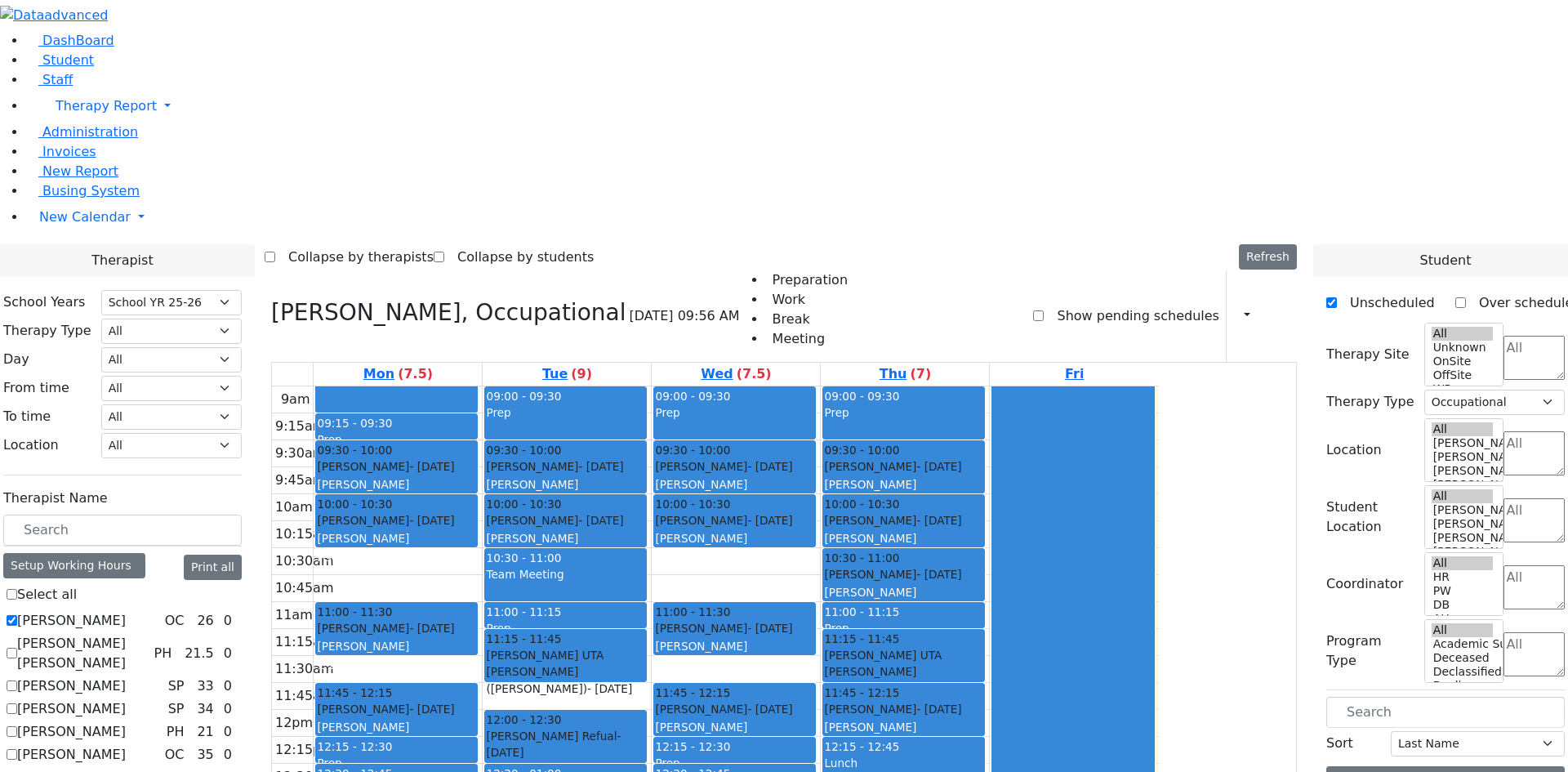
click at [126, 611] on label "[PERSON_NAME]" at bounding box center [71, 620] width 109 height 20
click at [17, 615] on input "[PERSON_NAME]" at bounding box center [12, 620] width 10 height 10
checkbox input "false"
select select
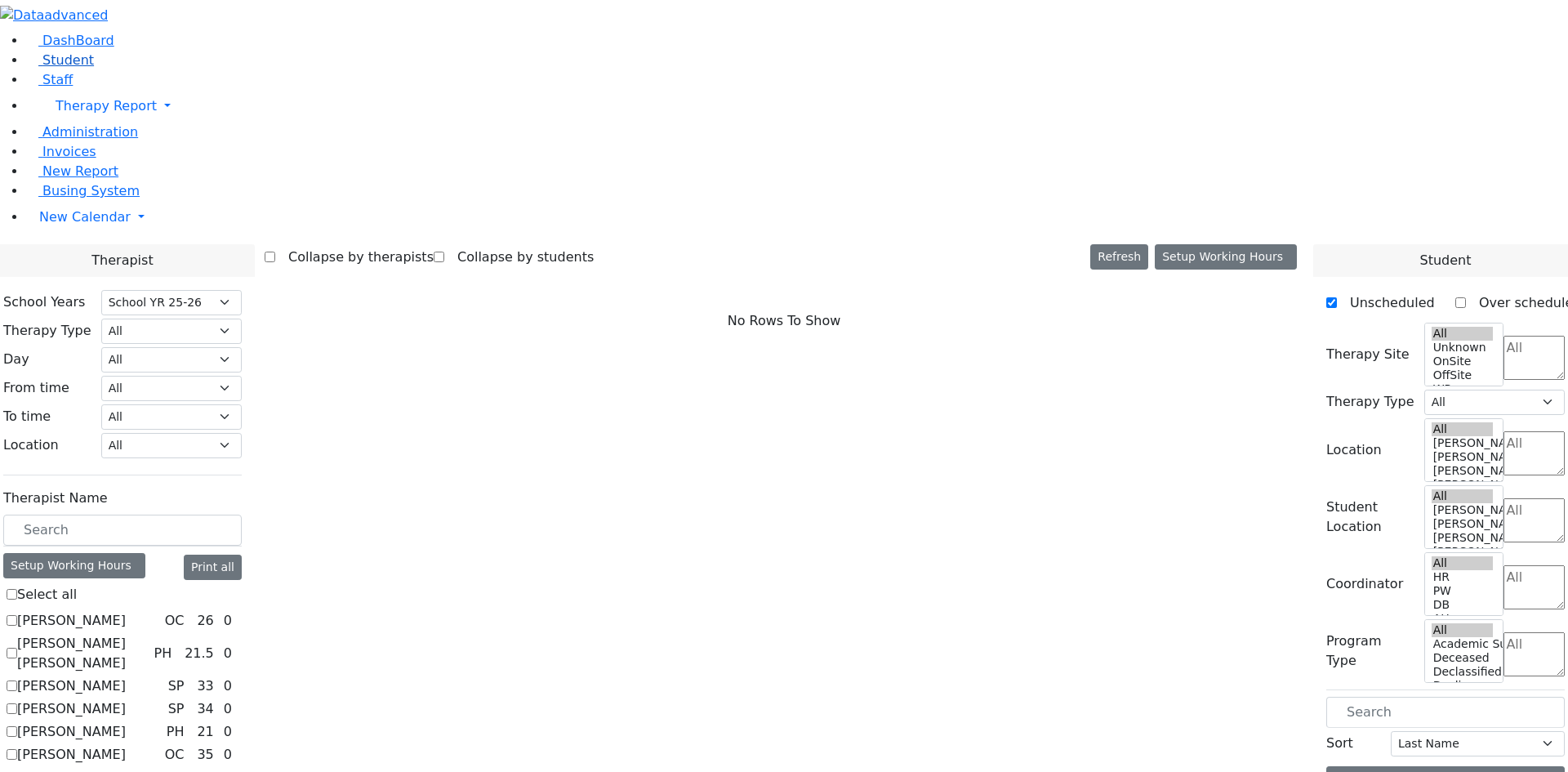
click at [78, 68] on link "Student" at bounding box center [59, 60] width 68 height 15
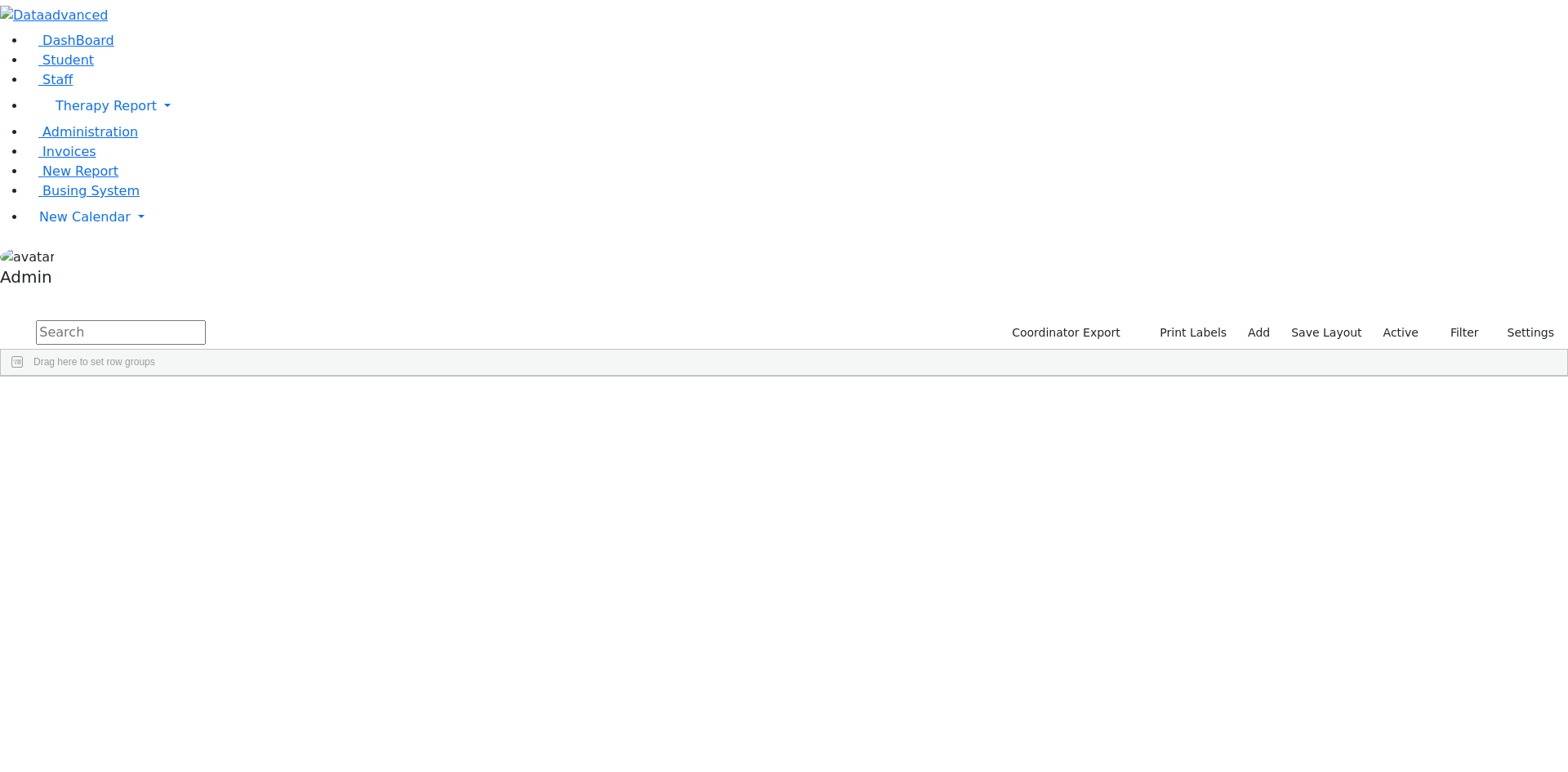
click at [206, 320] on input "text" at bounding box center [121, 332] width 170 height 25
type input "[PERSON_NAME]"
click at [268, 402] on div "[PERSON_NAME]" at bounding box center [202, 413] width 134 height 23
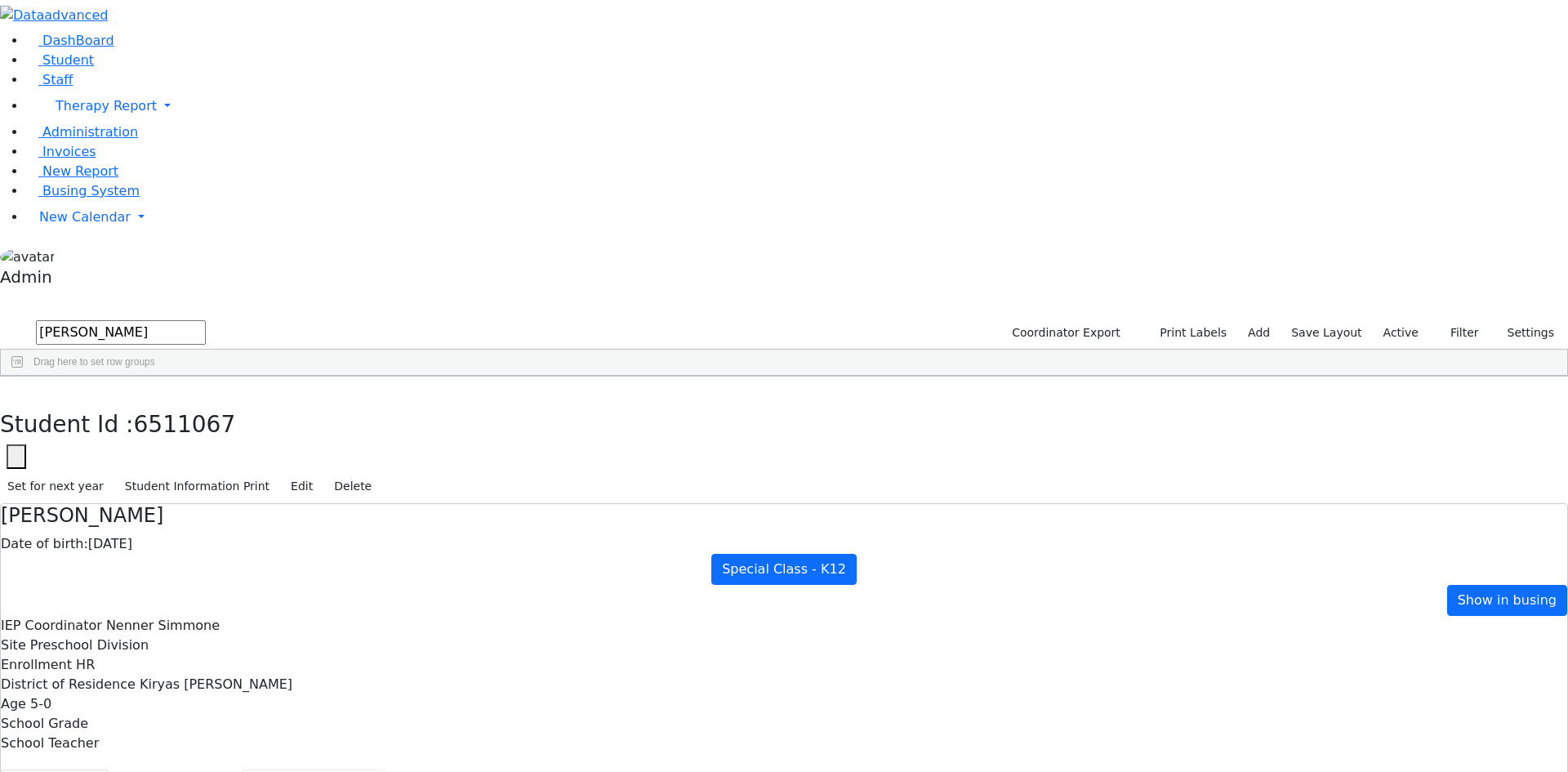
click at [385, 769] on button "Recommendation" at bounding box center [313, 787] width 143 height 34
checkbox input "true"
select select "210"
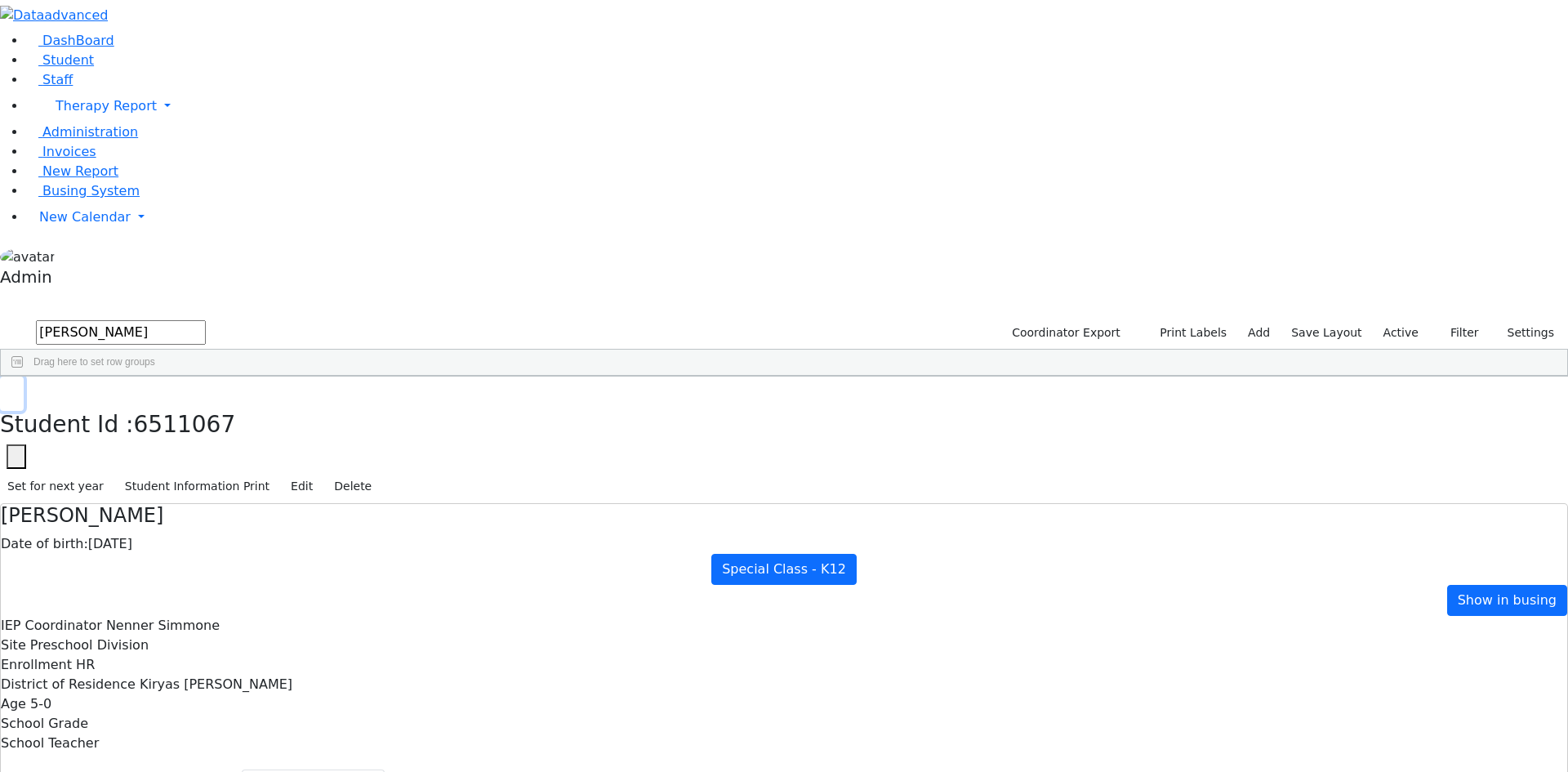
click at [24, 377] on button "button" at bounding box center [12, 394] width 24 height 34
click at [267, 402] on div "[PERSON_NAME]" at bounding box center [199, 413] width 135 height 23
select select "210"
click at [43, 87] on span "Staff" at bounding box center [57, 80] width 30 height 15
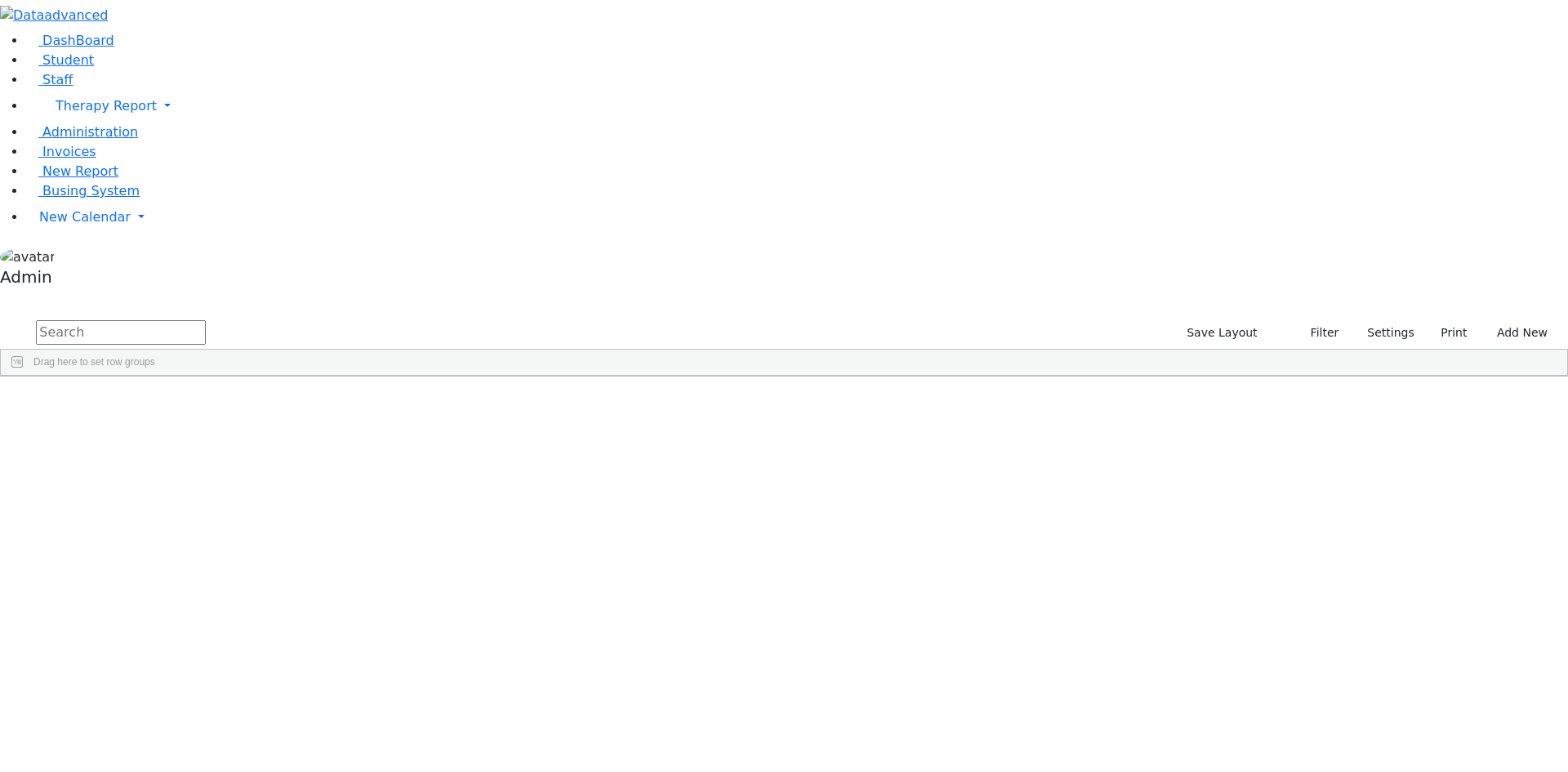
click at [206, 320] on input "text" at bounding box center [121, 332] width 170 height 25
type input "[PERSON_NAME]"
click at [73, 68] on span "Student" at bounding box center [69, 60] width 51 height 15
click at [206, 320] on input "text" at bounding box center [121, 332] width 170 height 25
type input "[PERSON_NAME]"
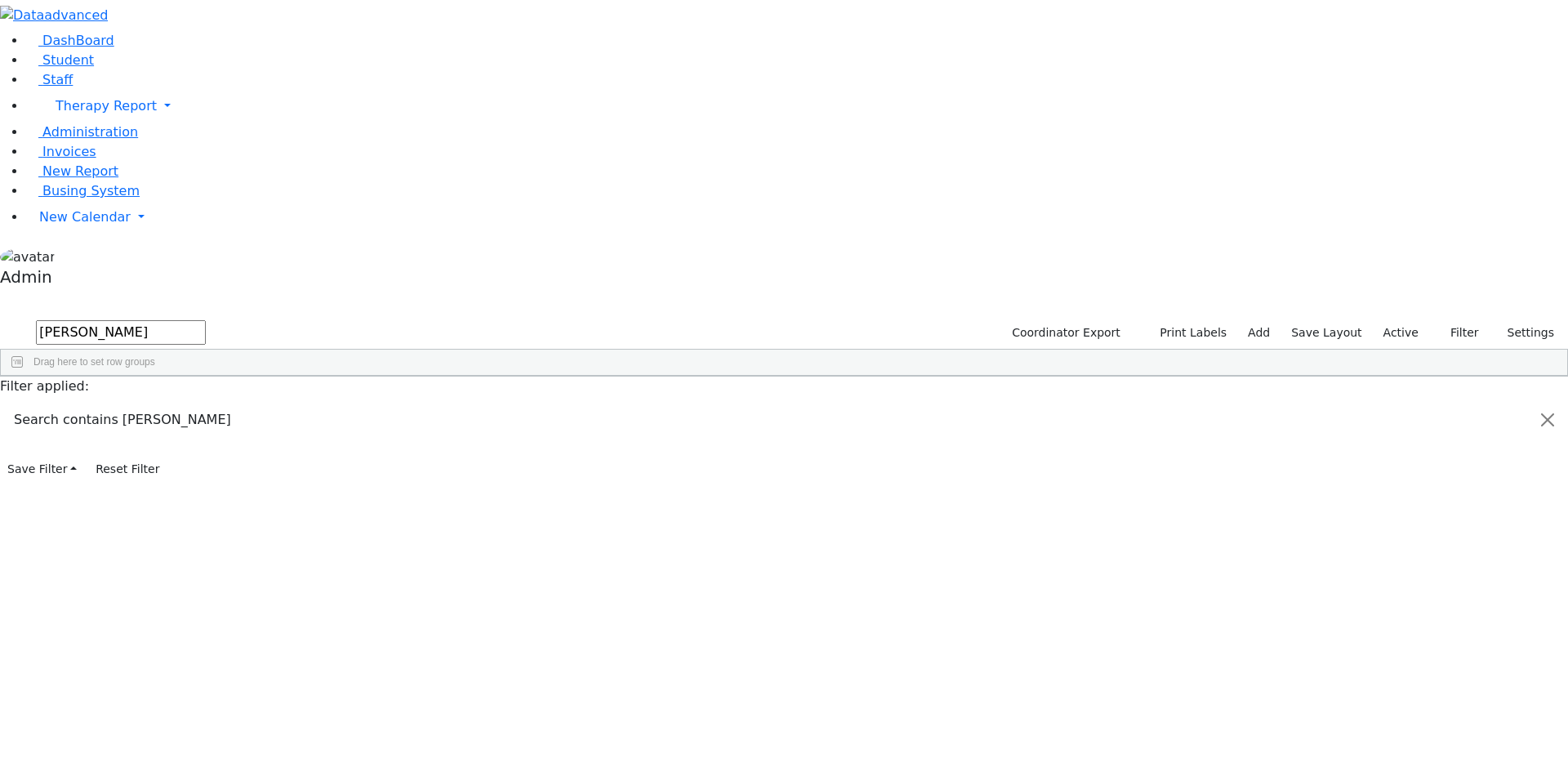
click at [268, 402] on div "[PERSON_NAME]" at bounding box center [202, 413] width 134 height 23
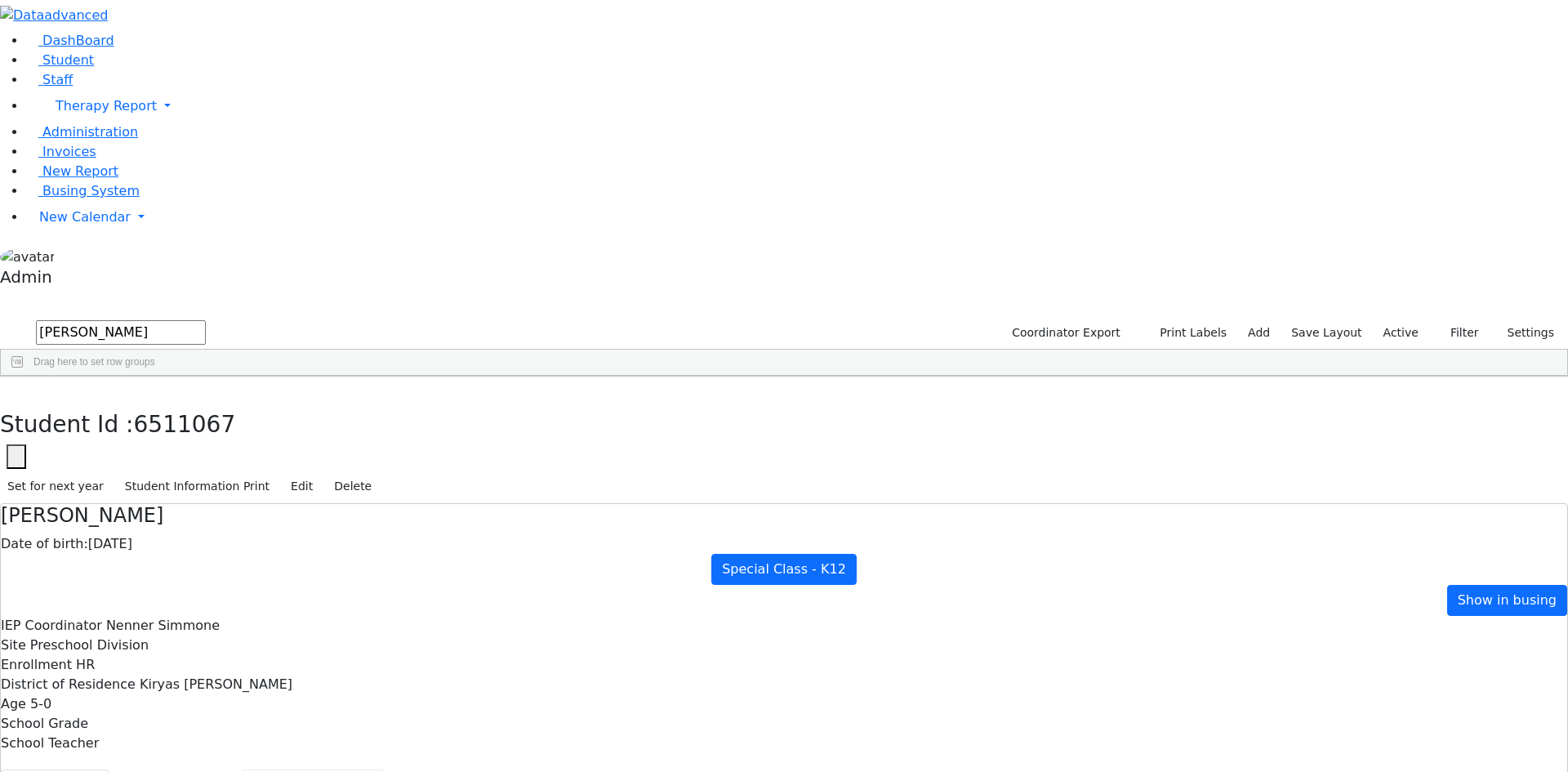
click at [385, 769] on button "Recommendation" at bounding box center [313, 787] width 143 height 34
checkbox input "true"
select select "210"
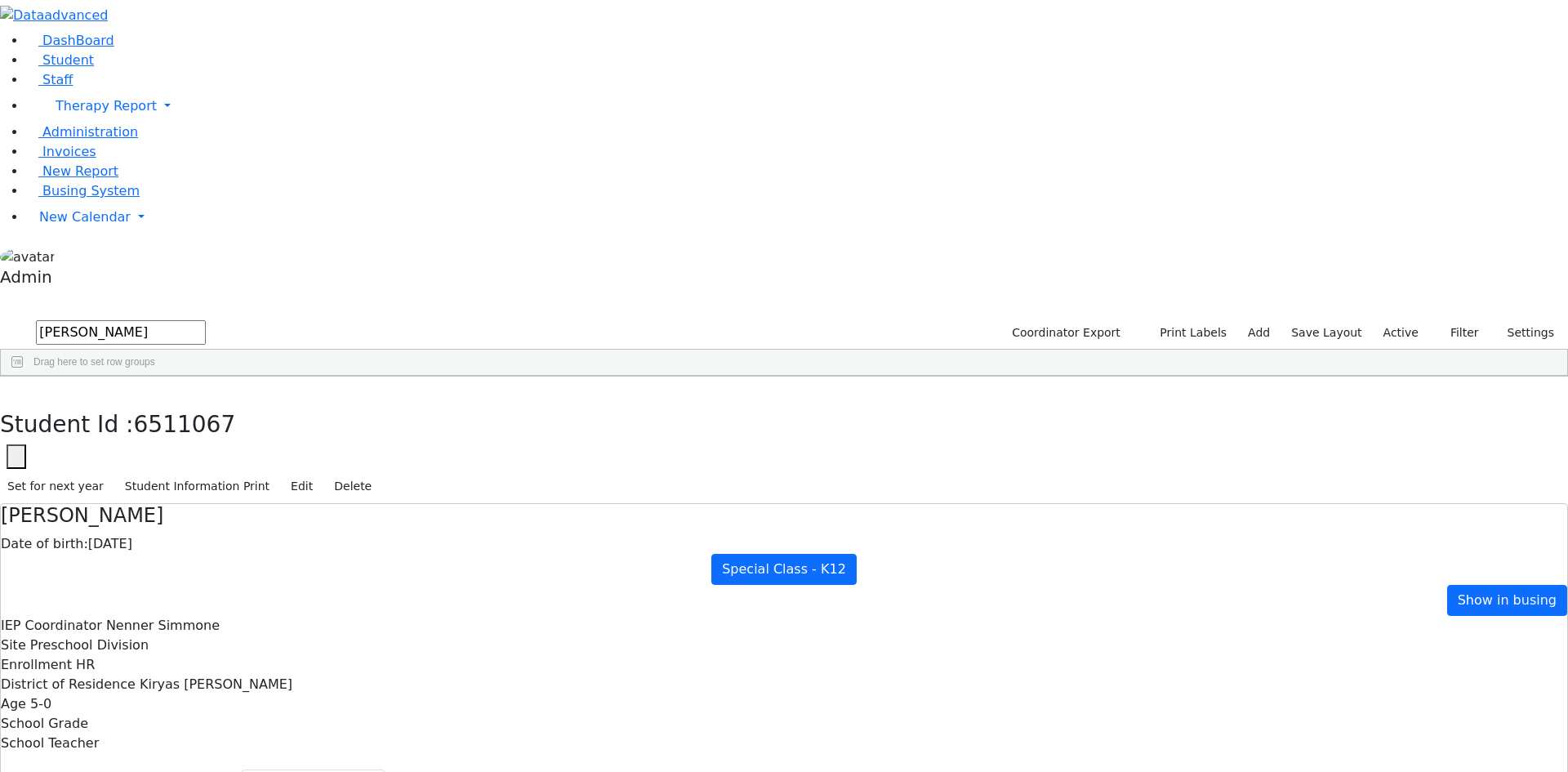
click at [135, 22] on icon "button" at bounding box center [129, 15] width 12 height 12
drag, startPoint x: 208, startPoint y: 74, endPoint x: 65, endPoint y: 71, distance: 143.0
click at [65, 317] on form "[PERSON_NAME]" at bounding box center [103, 333] width 206 height 31
type input "tyr"
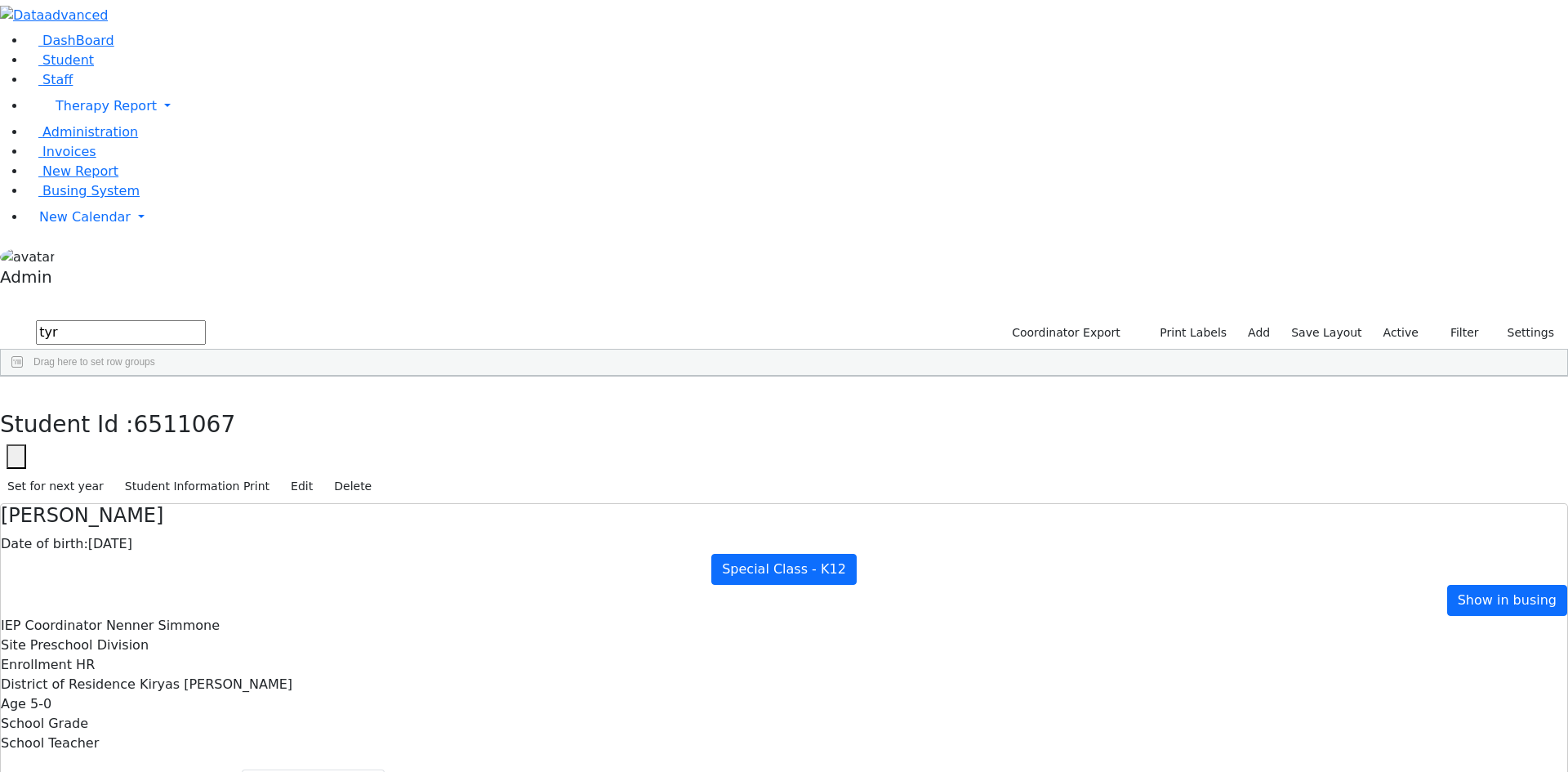
click at [222, 402] on div "[PERSON_NAME]" at bounding box center [223, 413] width 148 height 23
select select "210"
drag, startPoint x: 141, startPoint y: 67, endPoint x: 3, endPoint y: 68, distance: 138.0
click at [3, 68] on div "DashBoard Student Staff Therapy Report Student Old Calendar Report Admin" at bounding box center [784, 500] width 1568 height 1001
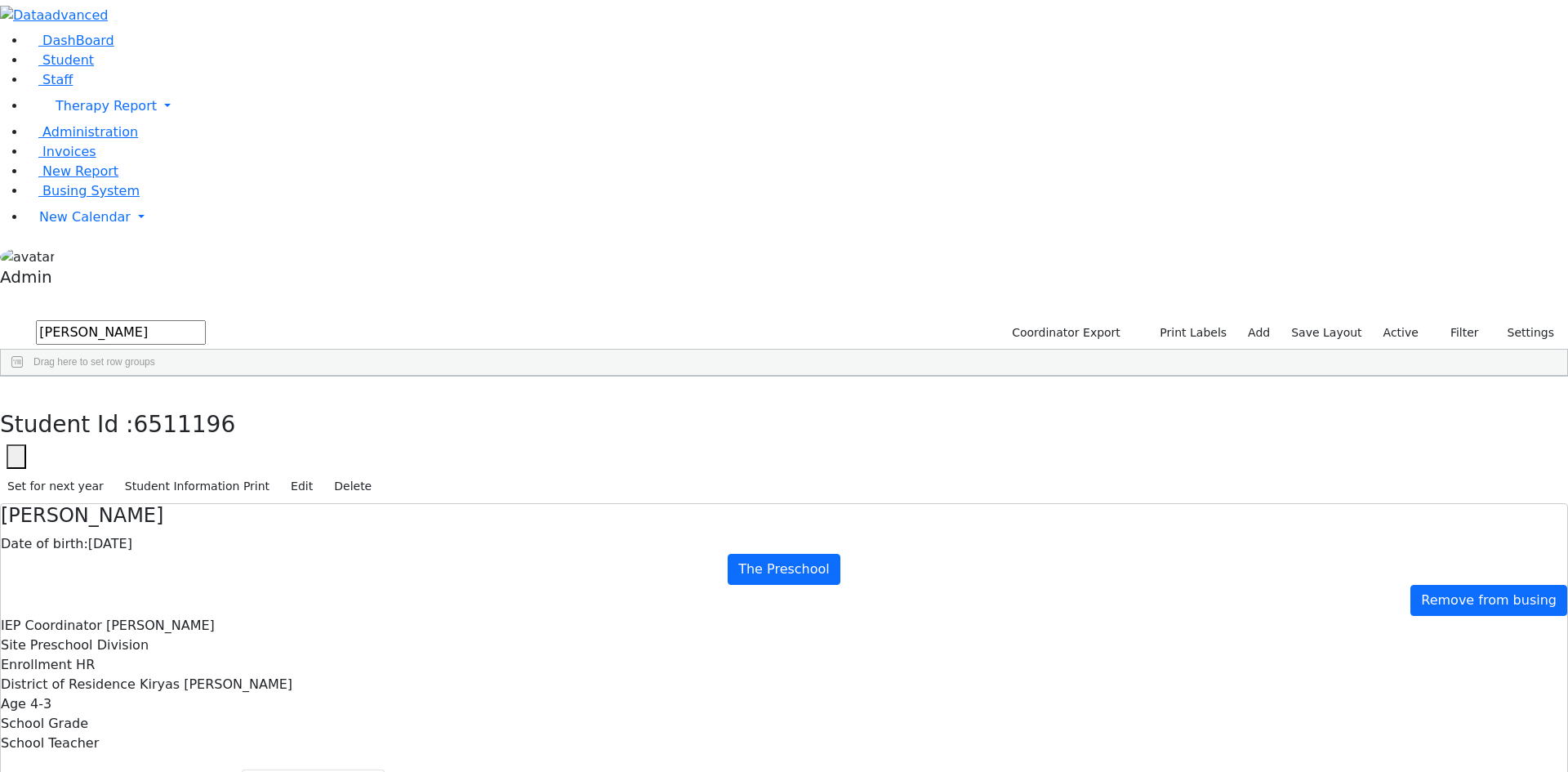
type input "[PERSON_NAME]"
click at [262, 402] on div "[PERSON_NAME]" at bounding box center [223, 413] width 148 height 23
select select "210"
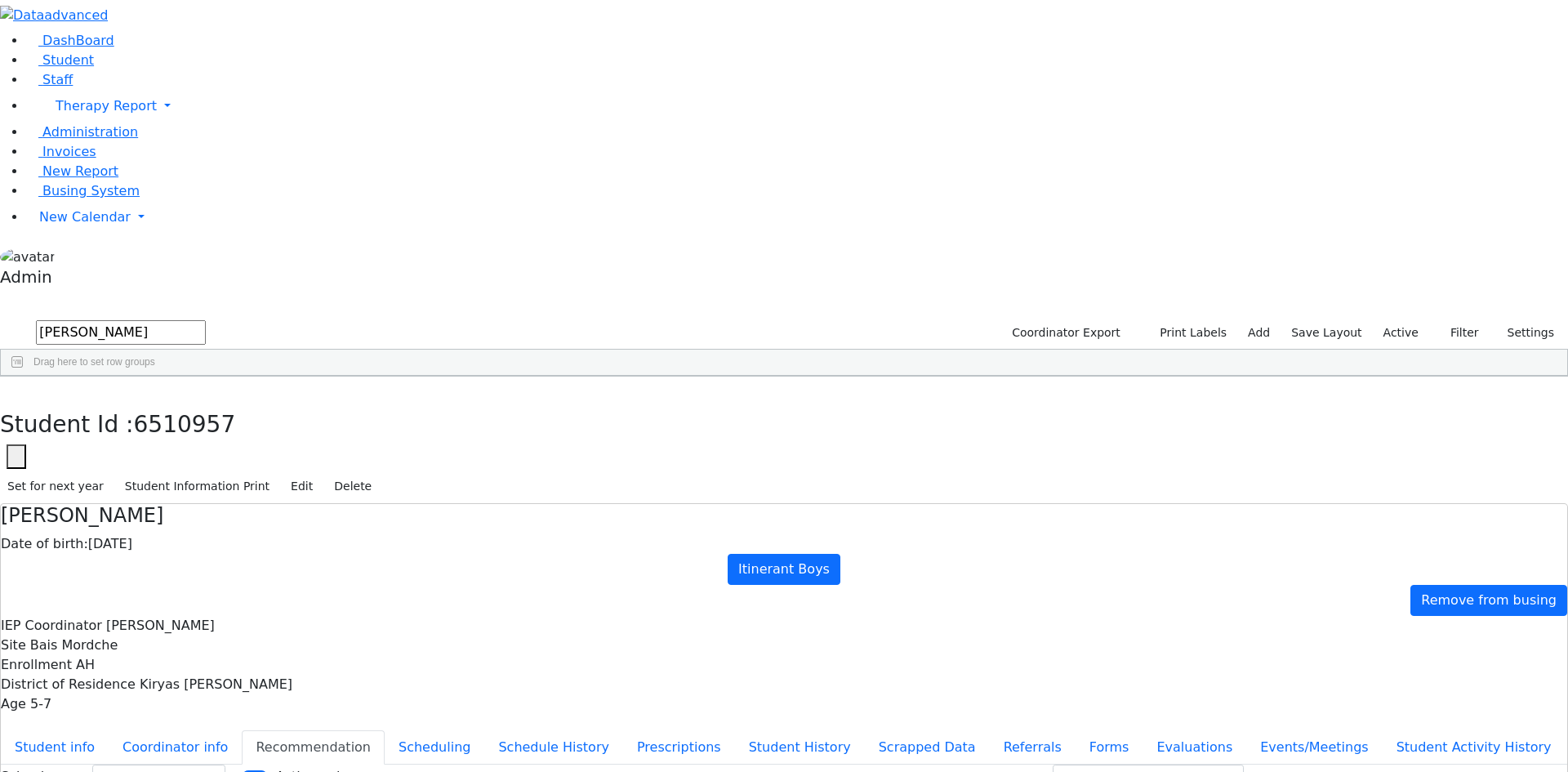
click at [164, 320] on input "[PERSON_NAME]" at bounding box center [121, 332] width 170 height 25
drag, startPoint x: 164, startPoint y: 71, endPoint x: 49, endPoint y: 69, distance: 115.0
click at [49, 69] on div "DashBoard Student Staff Therapy Report Student Old Calendar Report Admin" at bounding box center [784, 480] width 1568 height 962
type input "werz"
click at [149, 494] on div "[PERSON_NAME]" at bounding box center [75, 505] width 148 height 23
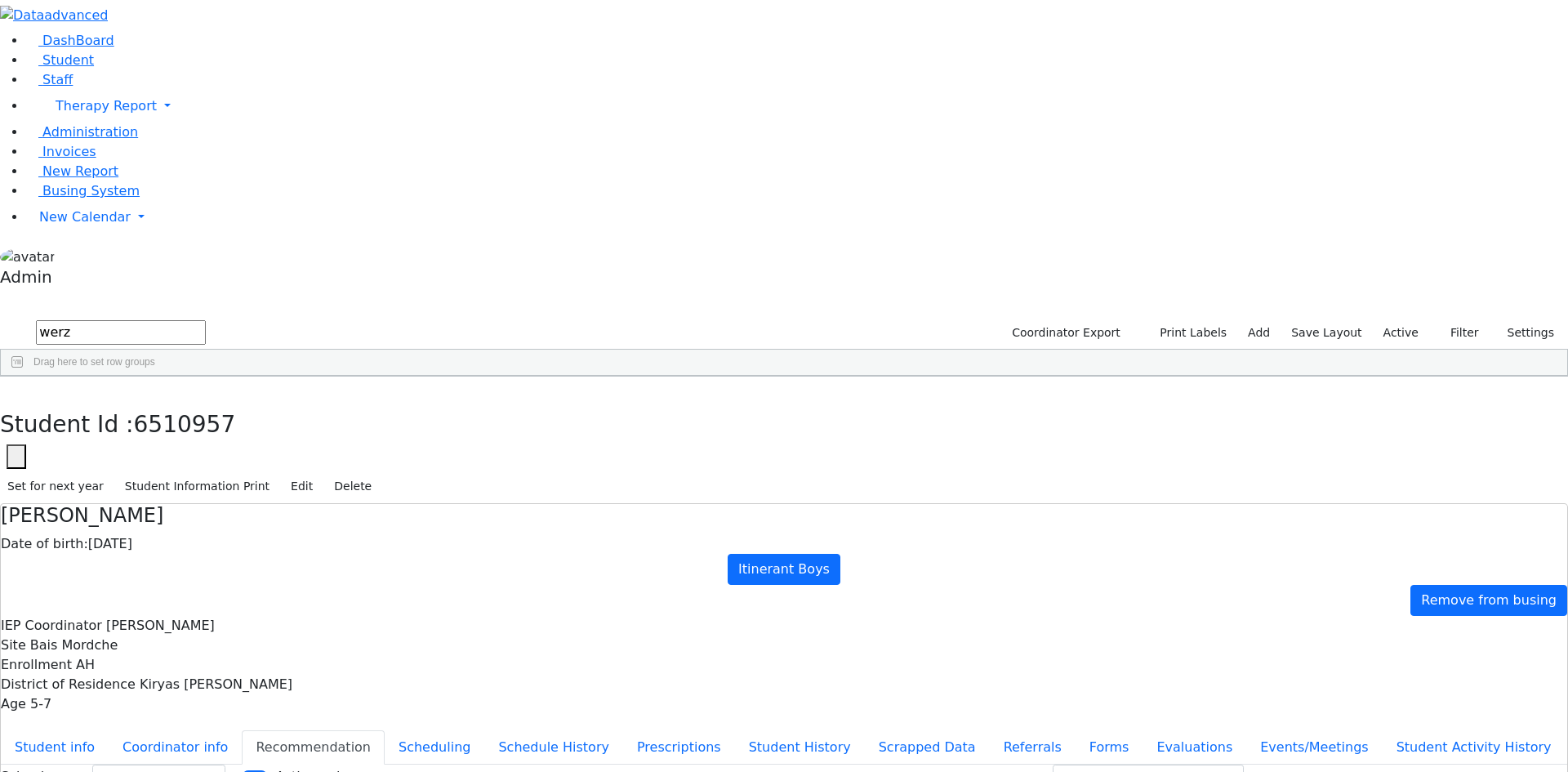
click at [149, 494] on div "[PERSON_NAME]" at bounding box center [75, 505] width 148 height 23
select select "210"
